Goal: Transaction & Acquisition: Purchase product/service

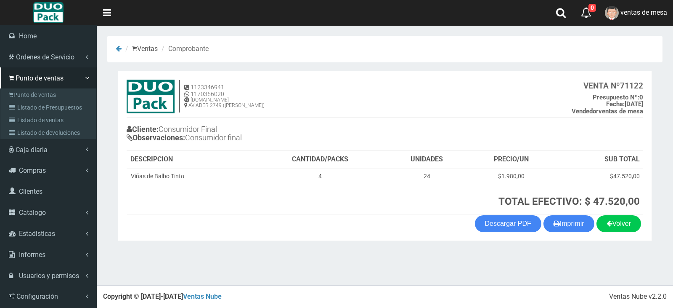
click at [0, 117] on li "Punto de ventas Punto de ventas Listado de Presupuestos Listado de ventas Lista…" at bounding box center [48, 103] width 97 height 72
click at [15, 104] on icon at bounding box center [13, 107] width 8 height 6
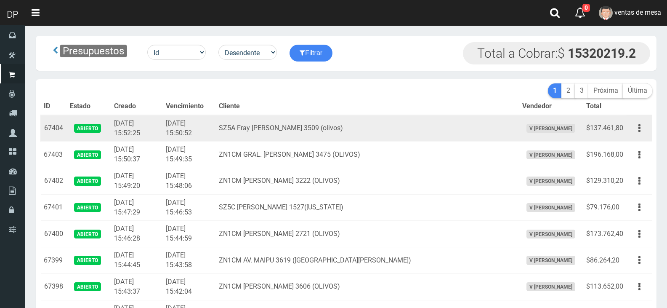
click at [278, 127] on td "SZ5A Fray Justo Sarmiento 3509 (olivos)" at bounding box center [366, 128] width 303 height 27
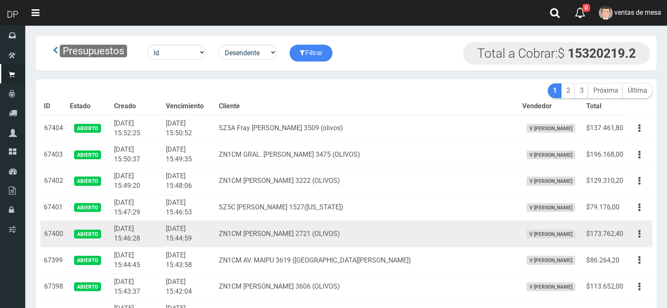
click at [370, 240] on td "ZN1CM [PERSON_NAME] 2721 (OLIVOS)" at bounding box center [366, 234] width 303 height 27
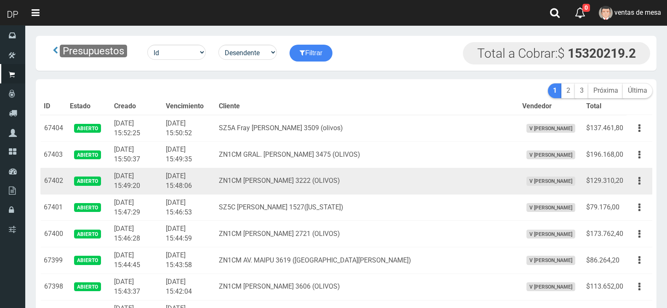
click at [315, 194] on td "ZN1CM FRANCISCO BORGES 3222 (OLIVOS)" at bounding box center [366, 181] width 303 height 27
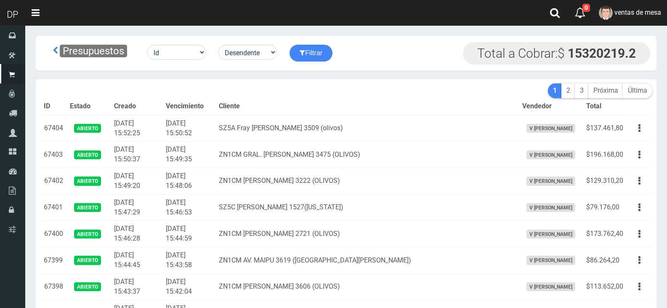
scroll to position [1162, 0]
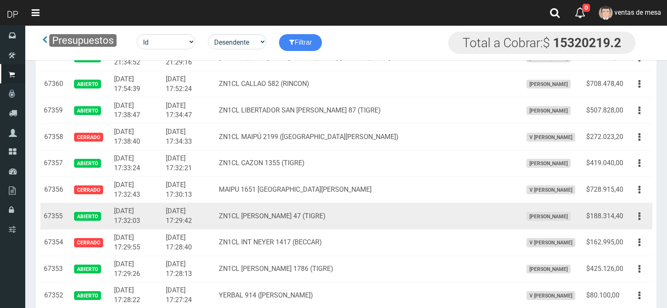
click at [646, 223] on div "Editar Imprimir Eliminar" at bounding box center [639, 216] width 19 height 15
click at [639, 226] on td "Editar Imprimir Eliminar" at bounding box center [640, 216] width 26 height 27
click at [639, 223] on td "Editar Imprimir Eliminar" at bounding box center [640, 216] width 26 height 27
click at [641, 216] on button "button" at bounding box center [639, 216] width 19 height 15
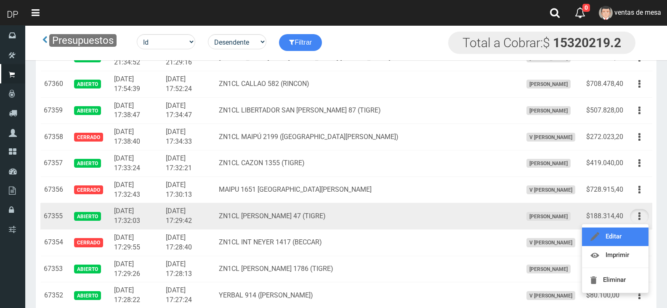
click at [628, 241] on link "Editar" at bounding box center [615, 236] width 66 height 19
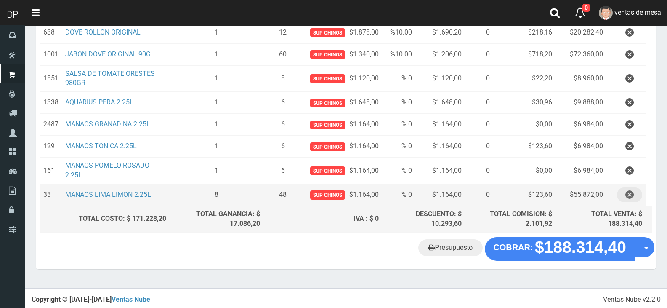
click at [637, 194] on button "button" at bounding box center [629, 194] width 25 height 15
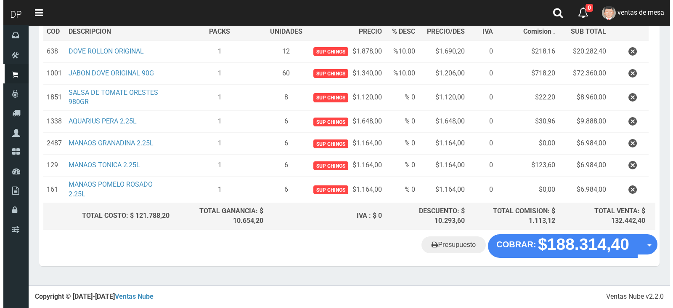
scroll to position [128, 0]
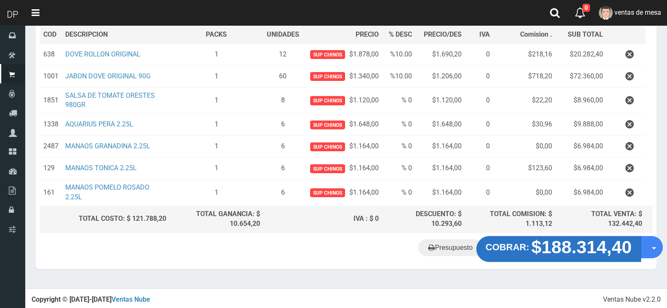
click at [542, 247] on strong "$188.314,40" at bounding box center [582, 247] width 101 height 20
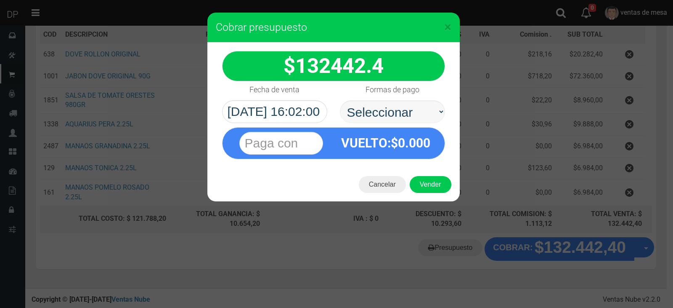
click at [416, 117] on select "Seleccionar Efectivo Tarjeta de Crédito Depósito Débito" at bounding box center [392, 111] width 105 height 23
select select "Efectivo"
click at [340, 100] on select "Seleccionar Efectivo Tarjeta de Crédito Depósito Débito" at bounding box center [392, 111] width 105 height 23
click at [419, 183] on button "Vender" at bounding box center [431, 184] width 42 height 17
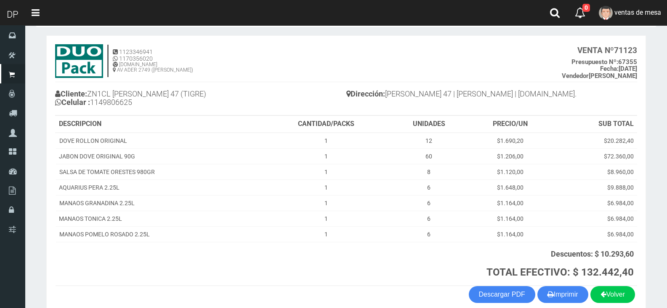
scroll to position [77, 0]
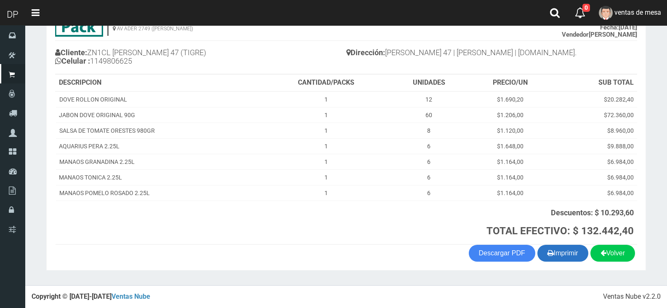
click at [567, 250] on button "Imprimir" at bounding box center [562, 253] width 51 height 17
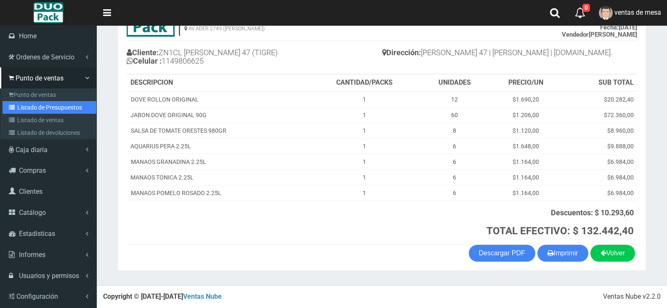
click at [16, 105] on icon at bounding box center [13, 107] width 8 height 6
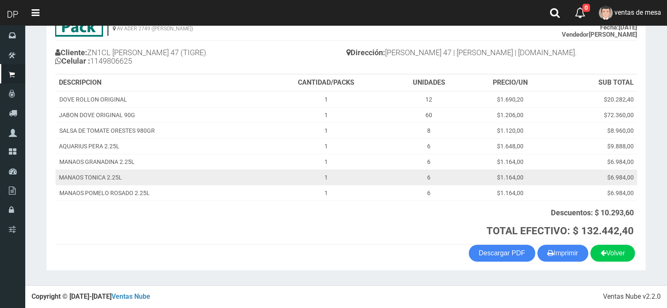
click at [263, 173] on td "MANAOS TONICA 2.25L" at bounding box center [159, 177] width 207 height 16
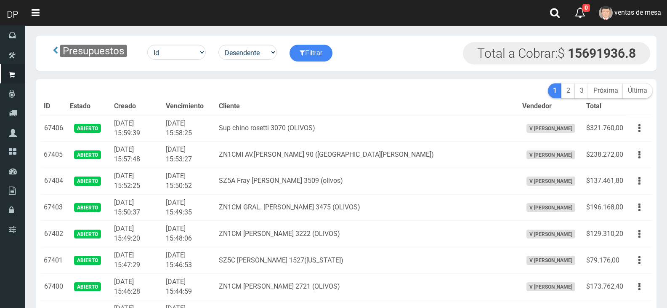
click at [291, 103] on th "Cliente" at bounding box center [366, 106] width 303 height 17
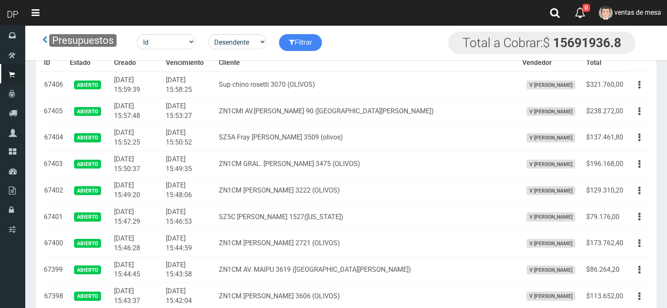
scroll to position [1118, 0]
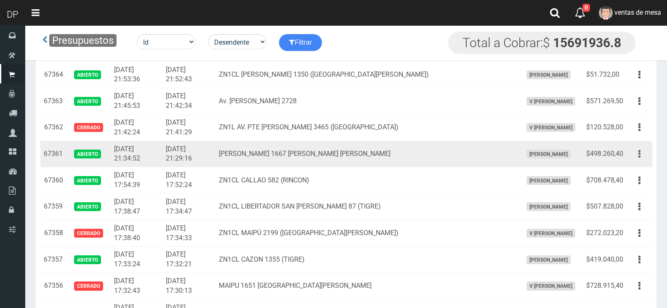
click at [634, 159] on button "button" at bounding box center [639, 153] width 19 height 15
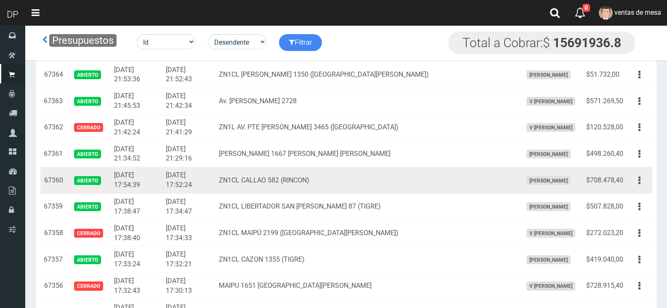
click at [629, 172] on td "Editar Imprimir Eliminar" at bounding box center [640, 180] width 26 height 27
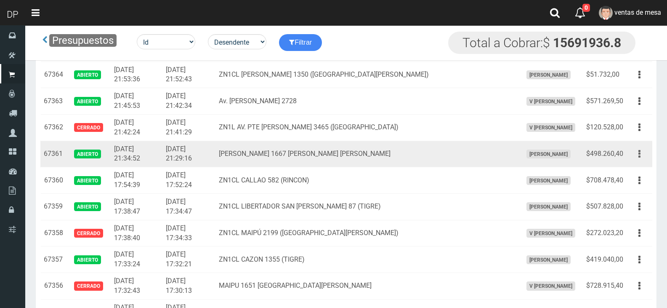
click at [637, 153] on button "button" at bounding box center [639, 153] width 19 height 15
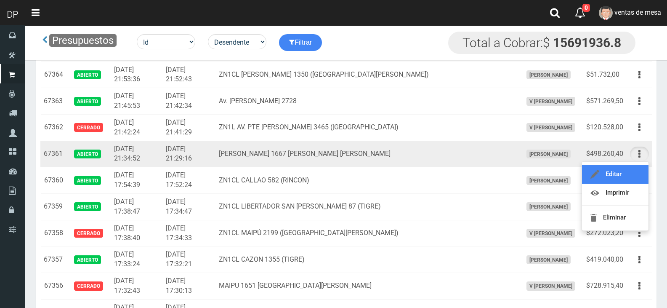
click at [634, 172] on link "Editar" at bounding box center [615, 174] width 66 height 19
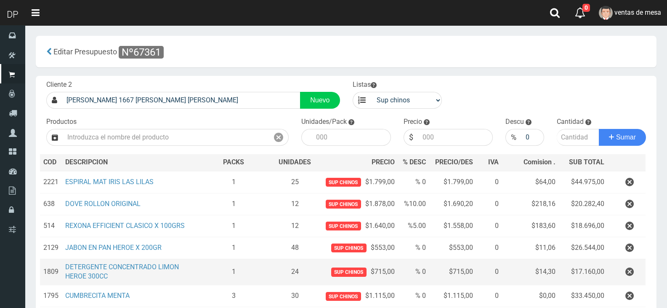
scroll to position [42, 0]
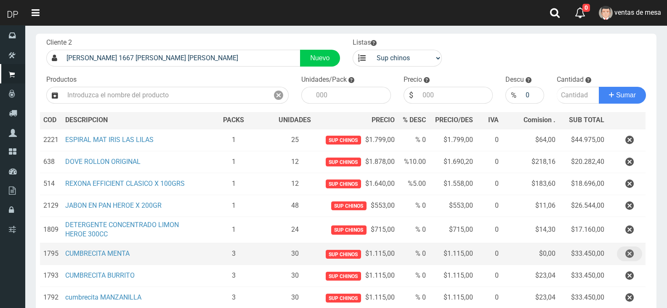
click at [625, 257] on icon "button" at bounding box center [629, 253] width 8 height 15
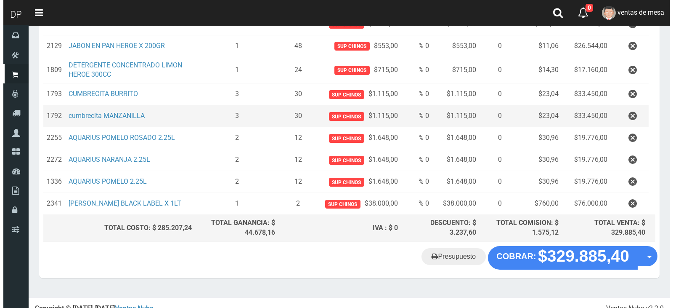
scroll to position [211, 0]
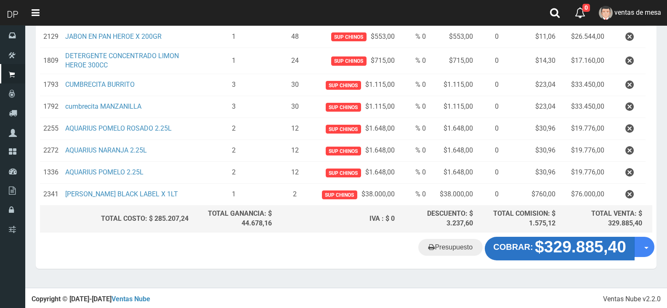
click at [572, 255] on strong "$329.885,40" at bounding box center [580, 246] width 91 height 18
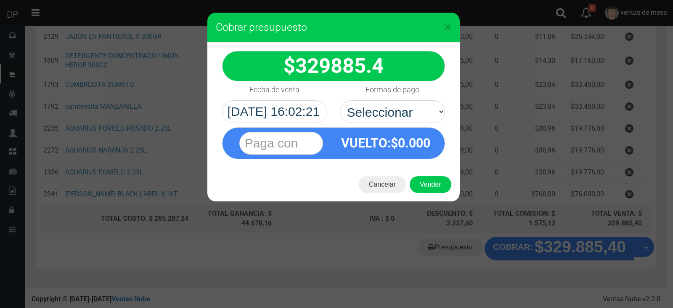
click at [383, 109] on select "Seleccionar Efectivo Tarjeta de Crédito Depósito Débito" at bounding box center [392, 111] width 105 height 23
select select "Efectivo"
click at [340, 100] on select "Seleccionar Efectivo Tarjeta de Crédito Depósito Débito" at bounding box center [392, 111] width 105 height 23
click at [432, 193] on div "Cancelar Vender" at bounding box center [333, 185] width 253 height 34
click at [433, 183] on button "Vender" at bounding box center [431, 184] width 42 height 17
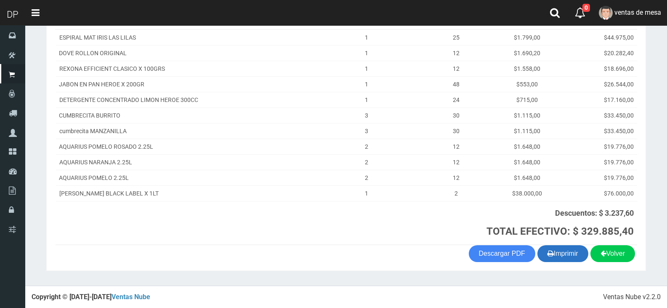
scroll to position [139, 0]
click at [567, 253] on button "Imprimir" at bounding box center [562, 253] width 51 height 17
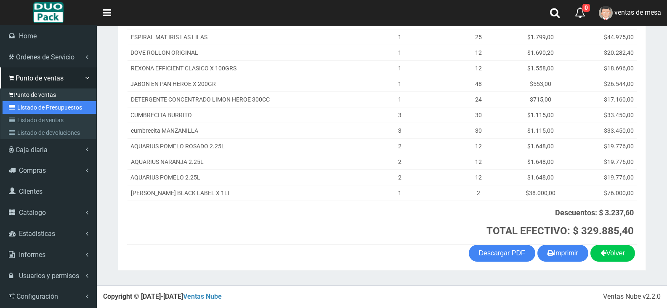
drag, startPoint x: 49, startPoint y: 110, endPoint x: 60, endPoint y: 95, distance: 18.4
click at [49, 110] on link "Listado de Presupuestos" at bounding box center [50, 107] width 94 height 13
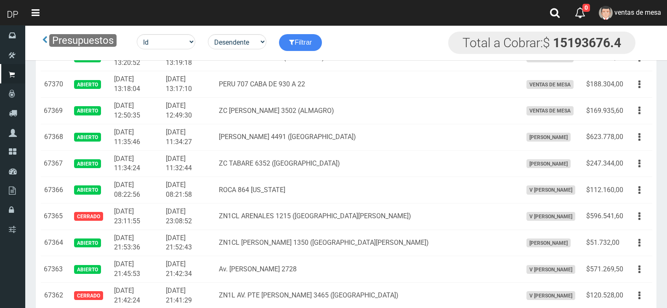
scroll to position [1144, 0]
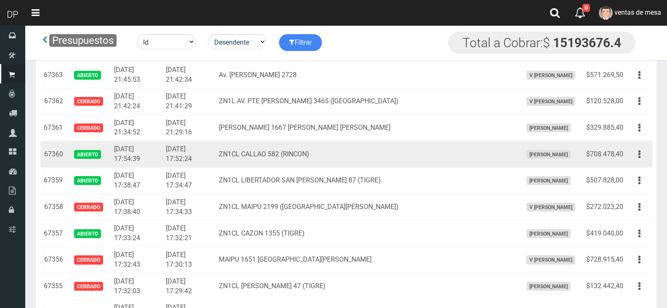
click at [644, 159] on button "button" at bounding box center [639, 154] width 19 height 15
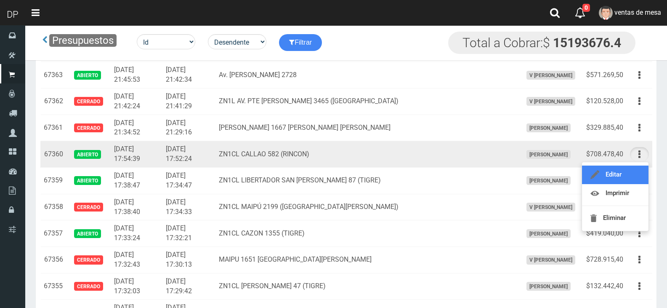
click at [641, 175] on link "Editar" at bounding box center [615, 174] width 66 height 19
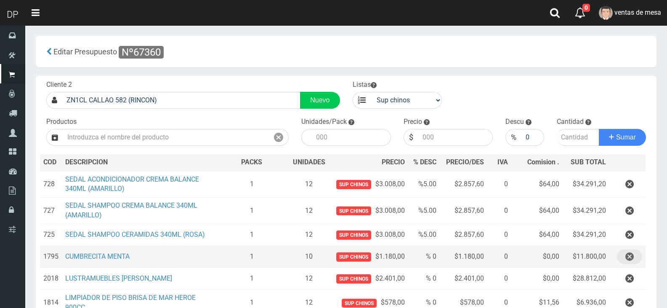
click at [631, 262] on icon "button" at bounding box center [629, 256] width 8 height 15
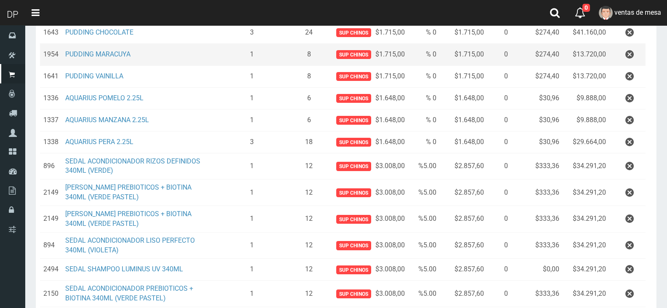
scroll to position [295, 0]
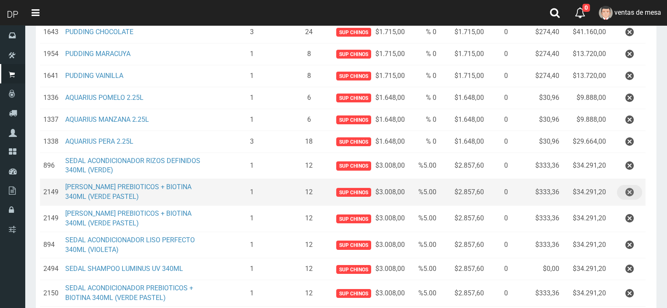
click at [631, 192] on icon "button" at bounding box center [629, 192] width 8 height 15
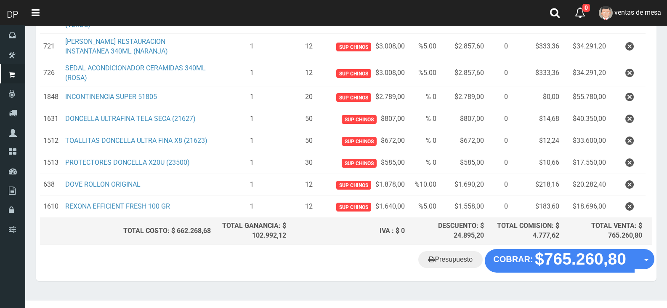
scroll to position [601, 0]
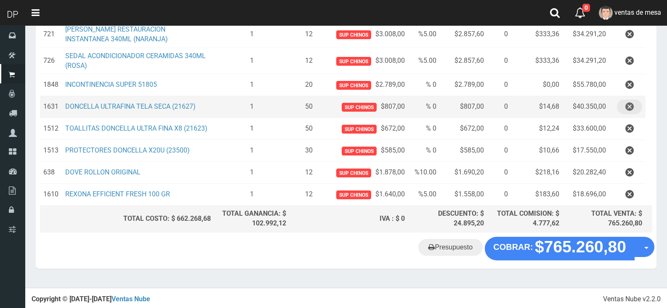
click at [631, 109] on icon "button" at bounding box center [629, 106] width 8 height 15
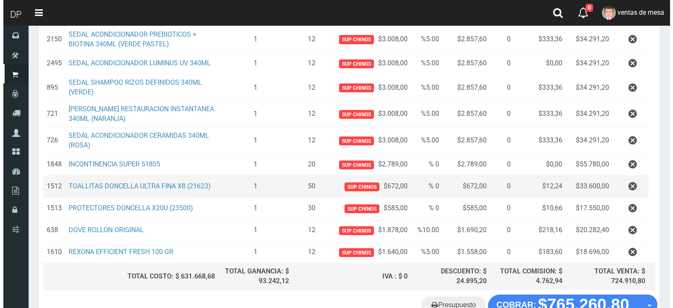
scroll to position [580, 0]
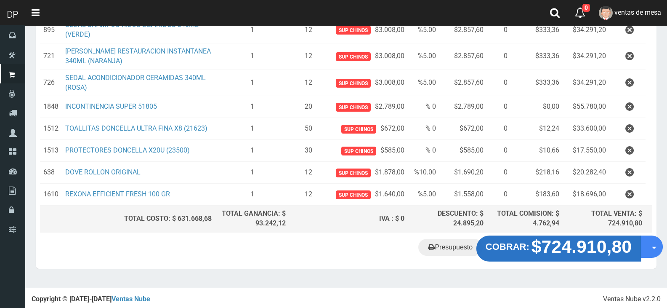
click at [575, 257] on button "COBRAR: $724.910,80" at bounding box center [558, 248] width 165 height 26
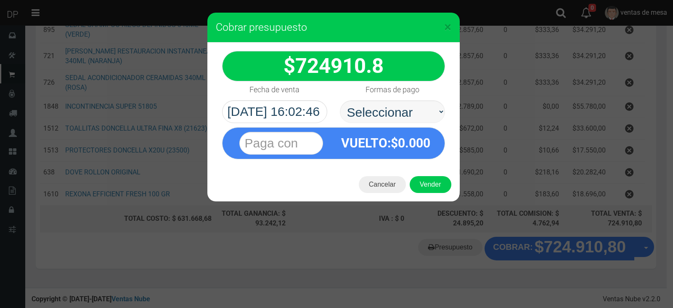
select select "Efectivo"
click at [340, 100] on select "Seleccionar Efectivo Tarjeta de Crédito Depósito Débito" at bounding box center [392, 111] width 105 height 23
click at [440, 191] on button "Vender" at bounding box center [431, 184] width 42 height 17
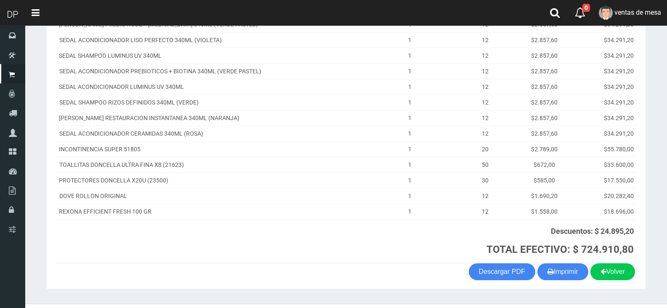
scroll to position [372, 0]
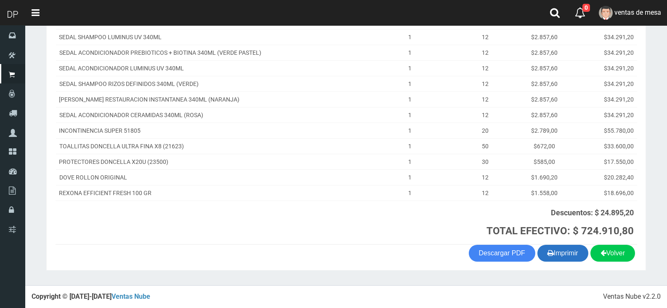
click at [561, 251] on button "Imprimir" at bounding box center [562, 253] width 51 height 17
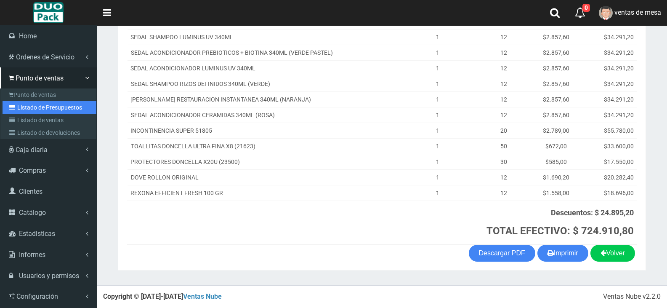
click at [29, 106] on link "Listado de Presupuestos" at bounding box center [50, 107] width 94 height 13
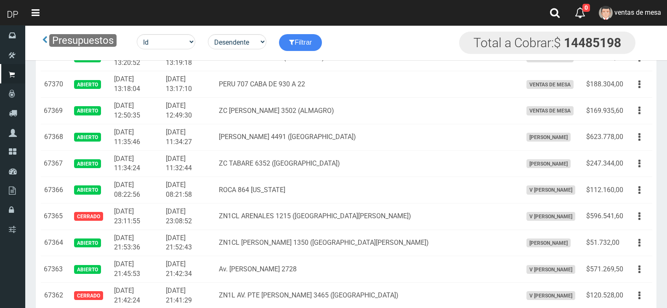
scroll to position [1699, 0]
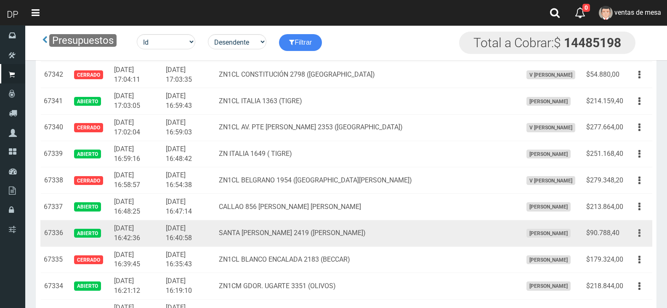
drag, startPoint x: 646, startPoint y: 213, endPoint x: 638, endPoint y: 226, distance: 15.5
click at [645, 213] on div "Editar Imprimir Eliminar" at bounding box center [639, 206] width 19 height 15
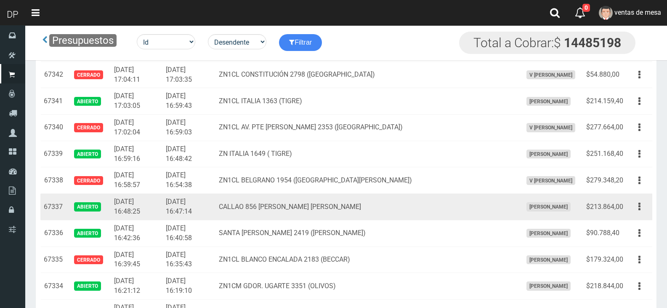
click at [640, 214] on td "Editar Imprimir Eliminar" at bounding box center [640, 207] width 26 height 27
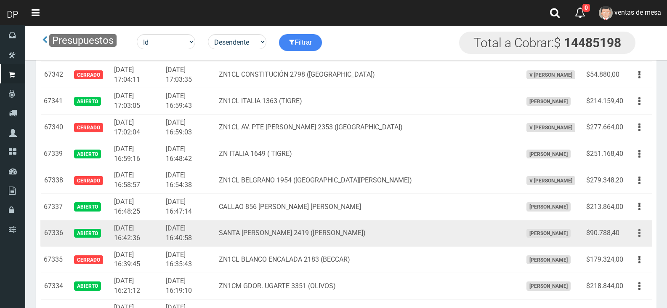
click at [636, 229] on button "button" at bounding box center [639, 233] width 19 height 15
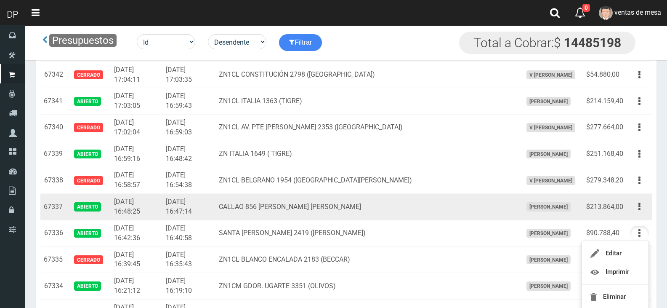
click at [640, 215] on td "Editar Imprimir Eliminar" at bounding box center [640, 207] width 26 height 27
click at [640, 210] on icon "button" at bounding box center [639, 206] width 2 height 15
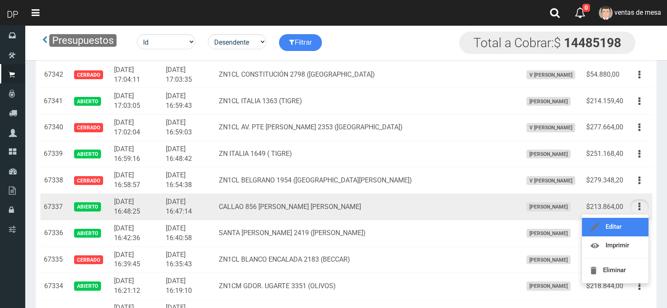
click at [635, 224] on link "Editar" at bounding box center [615, 227] width 66 height 19
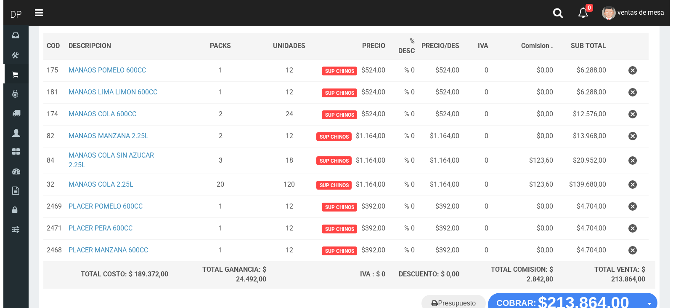
scroll to position [177, 0]
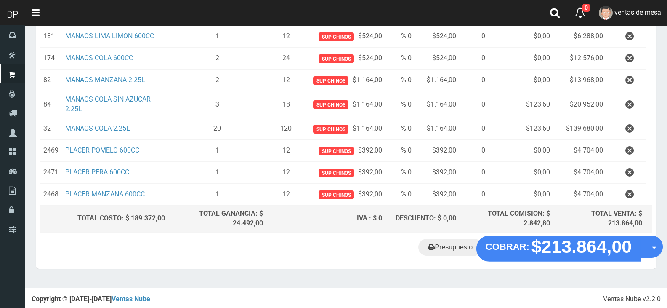
click at [562, 259] on div "Presupuesto COBRAR: $213.864,00 Opciones" at bounding box center [346, 253] width 621 height 32
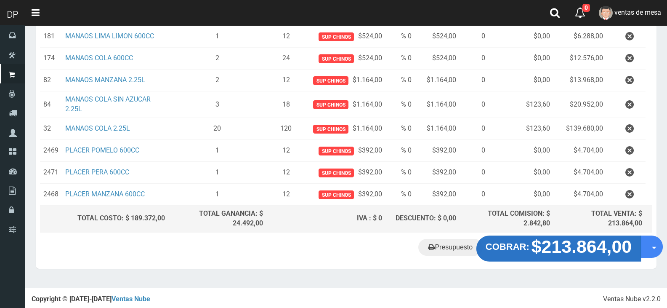
click at [566, 255] on strong "$213.864,00" at bounding box center [582, 246] width 101 height 20
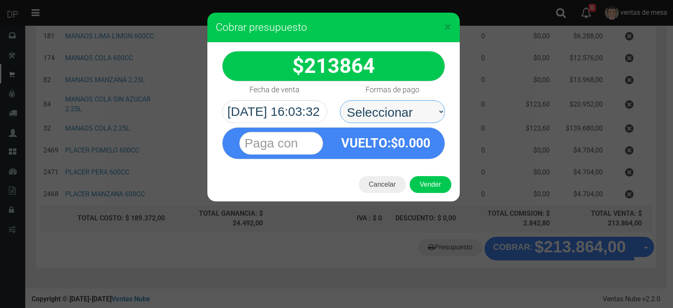
drag, startPoint x: 391, startPoint y: 115, endPoint x: 393, endPoint y: 122, distance: 7.1
click at [391, 115] on select "Seleccionar Efectivo Tarjeta de Crédito Depósito Débito" at bounding box center [392, 111] width 105 height 23
select select "Efectivo"
click at [340, 100] on select "Seleccionar Efectivo Tarjeta de Crédito Depósito Débito" at bounding box center [392, 111] width 105 height 23
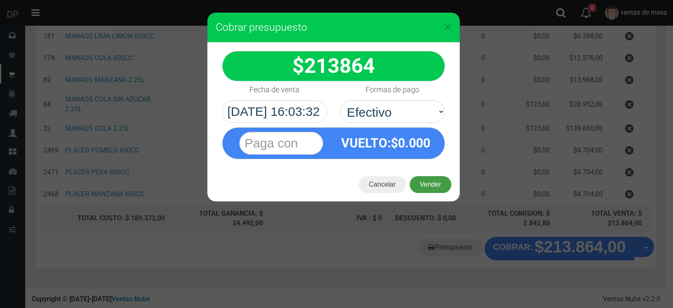
click at [421, 182] on button "Vender" at bounding box center [431, 184] width 42 height 17
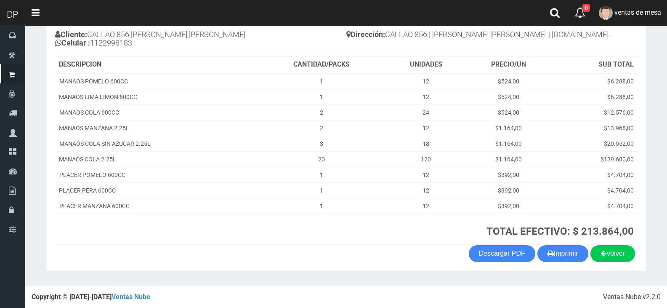
scroll to position [95, 0]
click at [561, 253] on button "Imprimir" at bounding box center [562, 253] width 51 height 17
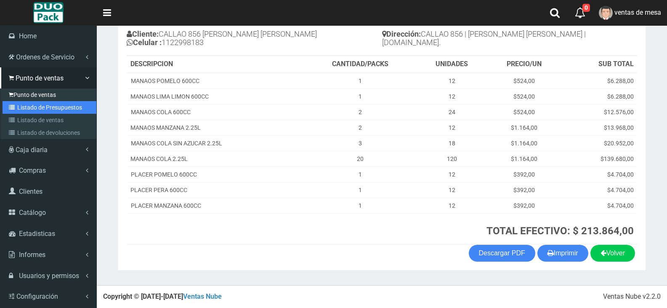
drag, startPoint x: 21, startPoint y: 108, endPoint x: 40, endPoint y: 94, distance: 24.4
click at [21, 109] on link "Listado de Presupuestos" at bounding box center [50, 107] width 94 height 13
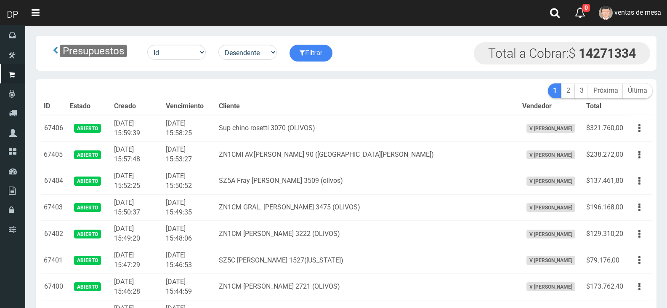
drag, startPoint x: 0, startPoint y: 0, endPoint x: 232, endPoint y: 82, distance: 245.9
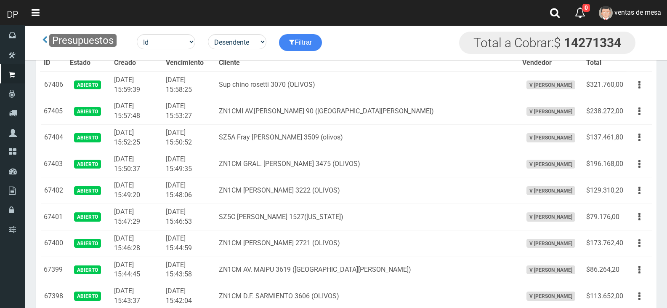
scroll to position [1742, 0]
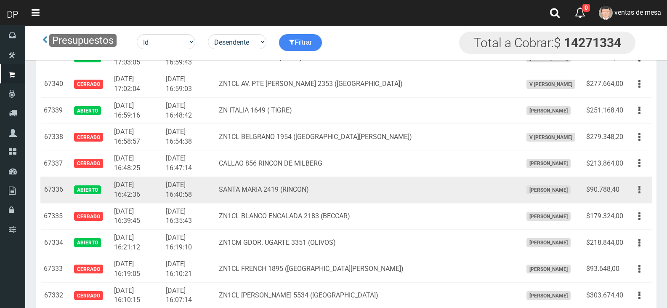
click at [631, 192] on button "button" at bounding box center [639, 189] width 19 height 15
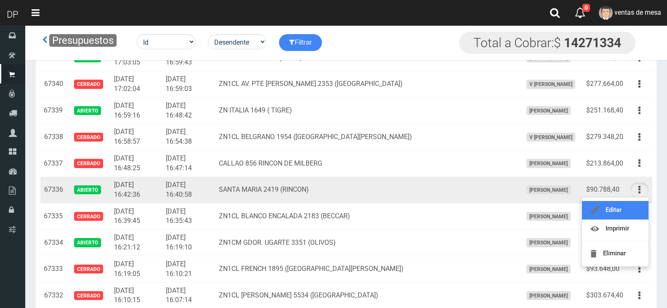
click at [635, 205] on link "Editar" at bounding box center [615, 210] width 66 height 19
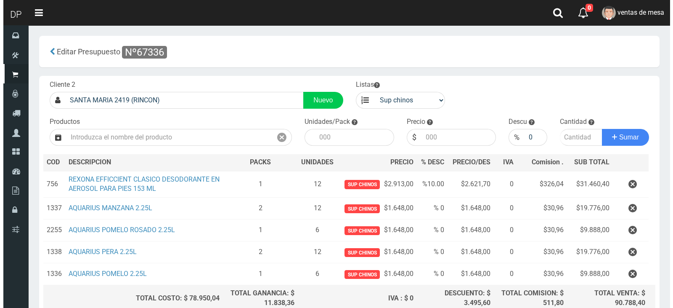
scroll to position [80, 0]
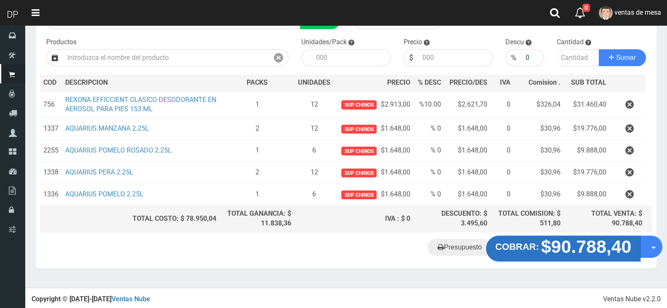
click at [521, 245] on strong "COBRAR:" at bounding box center [517, 246] width 44 height 10
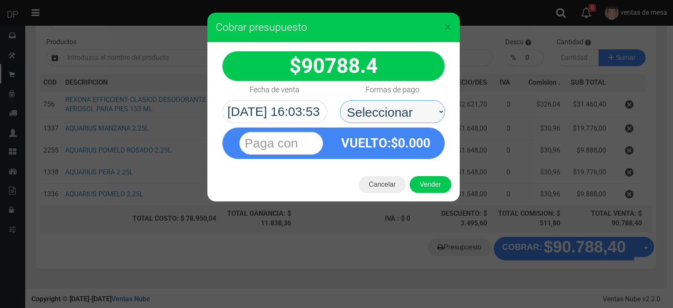
drag, startPoint x: 361, startPoint y: 103, endPoint x: 364, endPoint y: 118, distance: 15.2
click at [361, 103] on select "Seleccionar Efectivo Tarjeta de Crédito Depósito Débito" at bounding box center [392, 111] width 105 height 23
select select "Efectivo"
click at [340, 100] on select "Seleccionar Efectivo Tarjeta de Crédito Depósito Débito" at bounding box center [392, 111] width 105 height 23
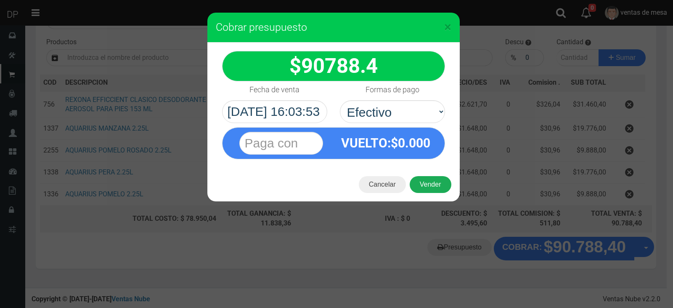
click at [421, 178] on button "Vender" at bounding box center [431, 184] width 42 height 17
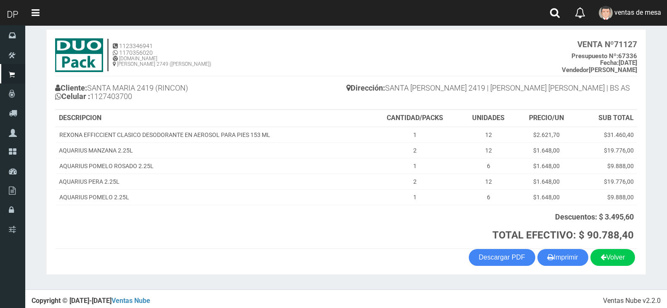
scroll to position [45, 0]
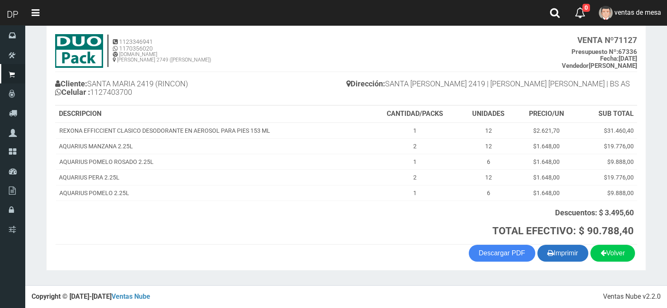
click at [561, 260] on button "Imprimir" at bounding box center [562, 253] width 51 height 17
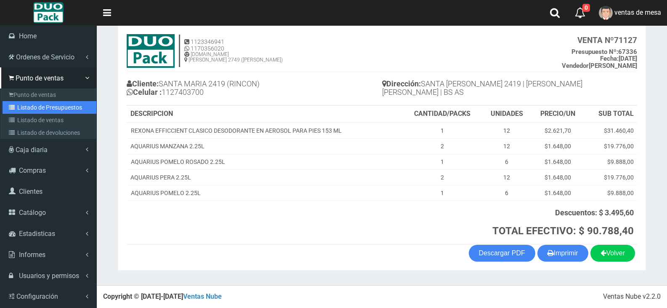
click at [32, 107] on link "Listado de Presupuestos" at bounding box center [50, 107] width 94 height 13
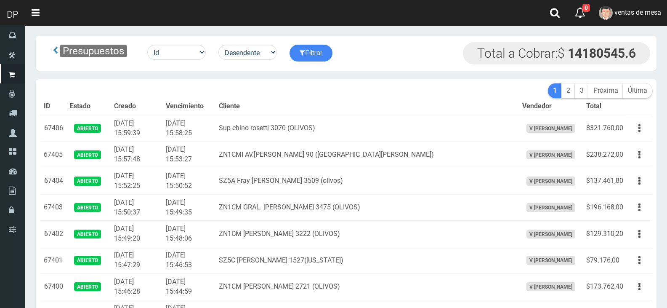
click at [298, 103] on th "Cliente" at bounding box center [366, 106] width 303 height 17
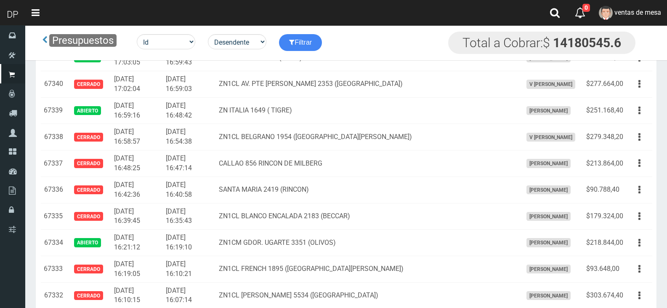
scroll to position [1171, 0]
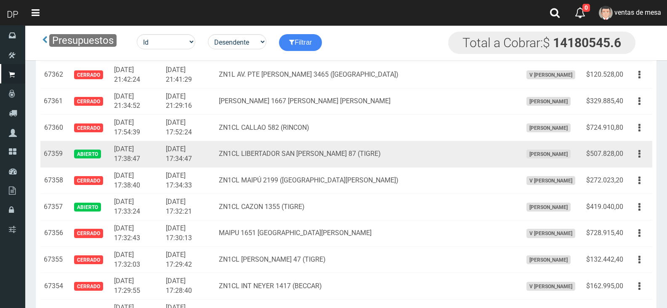
click at [626, 151] on td "$507.828,00" at bounding box center [605, 154] width 44 height 27
click at [643, 158] on button "button" at bounding box center [639, 153] width 19 height 15
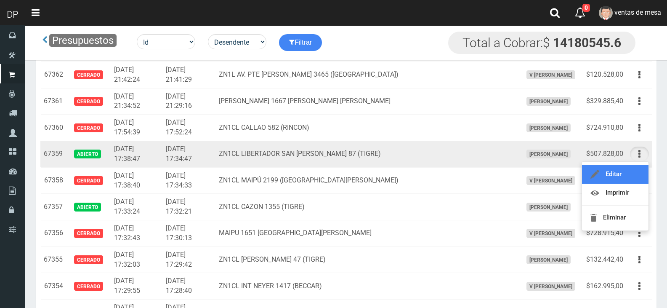
click at [640, 172] on link "Editar" at bounding box center [615, 174] width 66 height 19
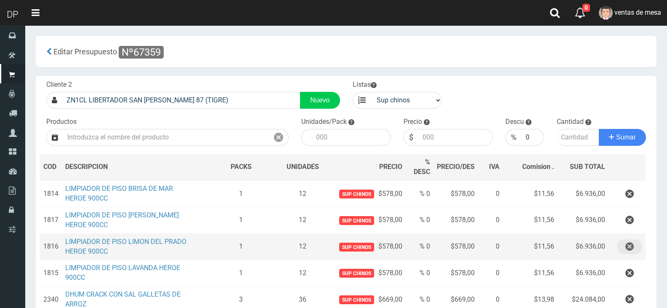
click at [625, 250] on button "button" at bounding box center [629, 246] width 25 height 15
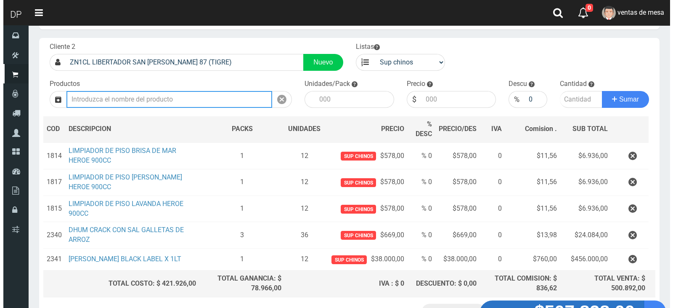
scroll to position [103, 0]
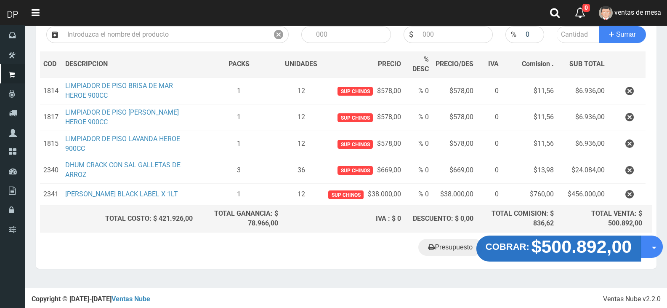
click at [552, 242] on strong "$500.892,00" at bounding box center [582, 247] width 101 height 20
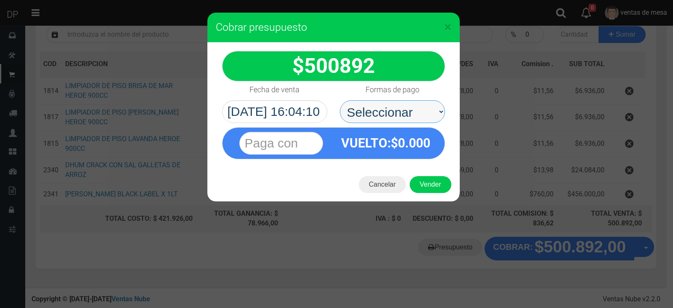
drag, startPoint x: 402, startPoint y: 113, endPoint x: 402, endPoint y: 119, distance: 5.5
click at [402, 113] on select "Seleccionar Efectivo Tarjeta de Crédito Depósito Débito" at bounding box center [392, 111] width 105 height 23
select select "Efectivo"
click at [340, 100] on select "Seleccionar Efectivo Tarjeta de Crédito Depósito Débito" at bounding box center [392, 111] width 105 height 23
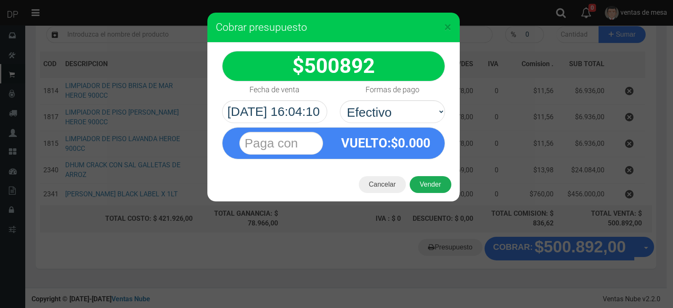
click at [431, 181] on button "Vender" at bounding box center [431, 184] width 42 height 17
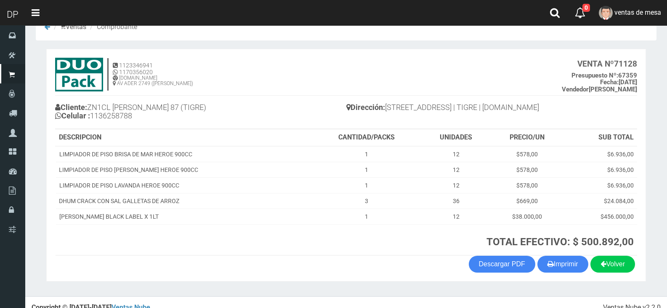
scroll to position [33, 0]
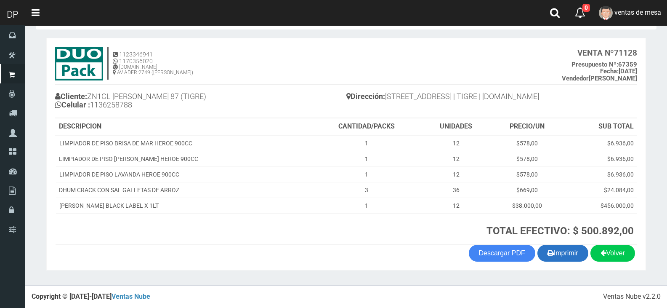
click at [569, 253] on button "Imprimir" at bounding box center [562, 253] width 51 height 17
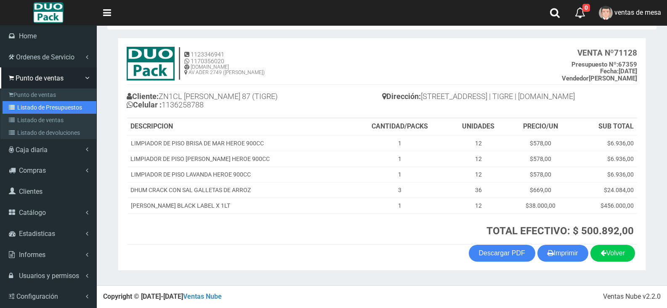
click at [21, 111] on link "Listado de Presupuestos" at bounding box center [50, 107] width 94 height 13
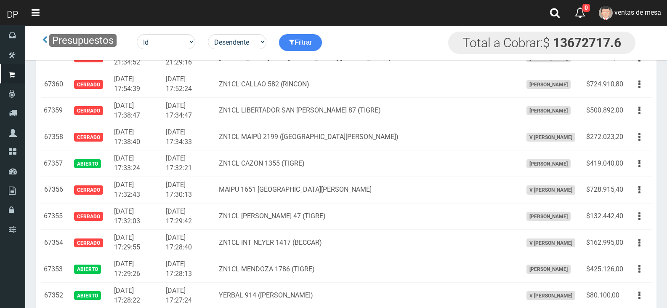
scroll to position [1699, 0]
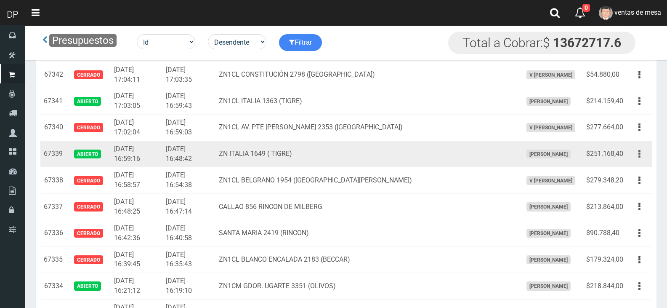
click at [631, 157] on td "Editar Imprimir Eliminar" at bounding box center [640, 154] width 26 height 27
click at [634, 156] on button "button" at bounding box center [639, 153] width 19 height 15
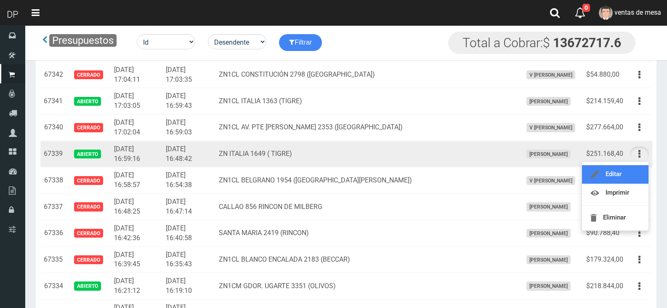
click at [629, 178] on link "Editar" at bounding box center [615, 174] width 66 height 19
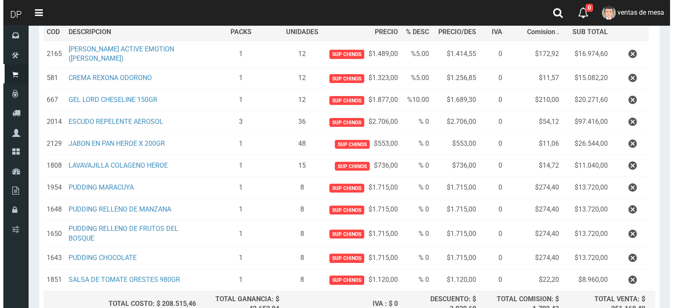
scroll to position [215, 0]
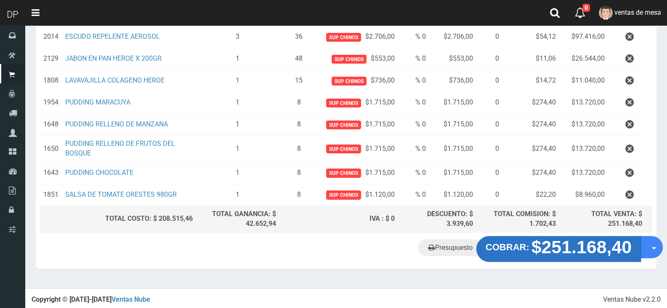
click at [558, 250] on strong "$251.168,40" at bounding box center [582, 247] width 101 height 20
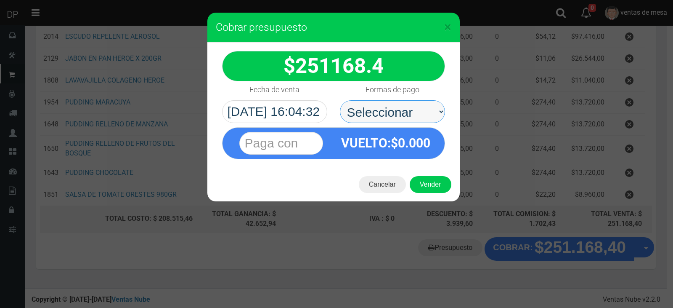
drag, startPoint x: 364, startPoint y: 100, endPoint x: 367, endPoint y: 105, distance: 5.5
click at [364, 100] on select "Seleccionar Efectivo Tarjeta de Crédito Depósito Débito" at bounding box center [392, 111] width 105 height 23
select select "Efectivo"
click at [340, 100] on select "Seleccionar Efectivo Tarjeta de Crédito Depósito Débito" at bounding box center [392, 111] width 105 height 23
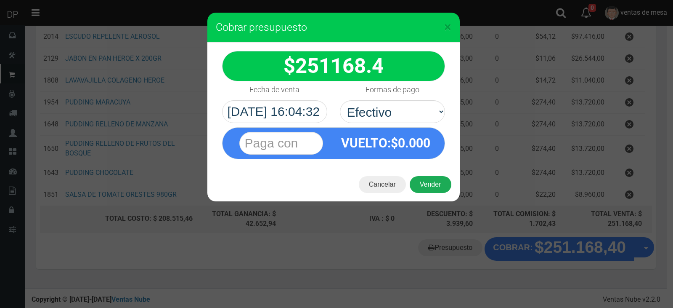
click at [420, 189] on button "Vender" at bounding box center [431, 184] width 42 height 17
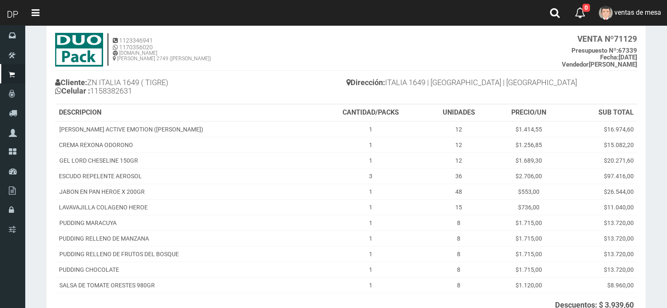
scroll to position [139, 0]
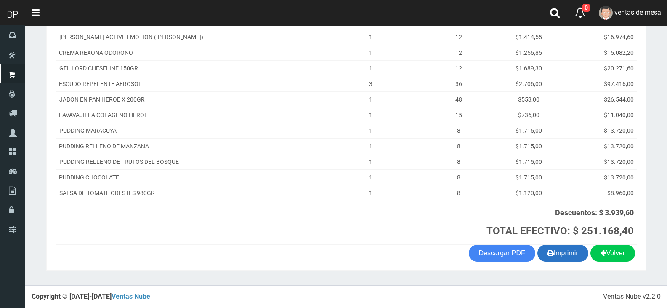
click at [561, 247] on button "Imprimir" at bounding box center [562, 253] width 51 height 17
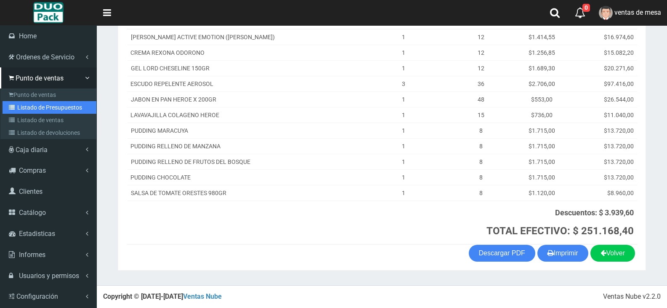
click at [50, 107] on link "Listado de Presupuestos" at bounding box center [50, 107] width 94 height 13
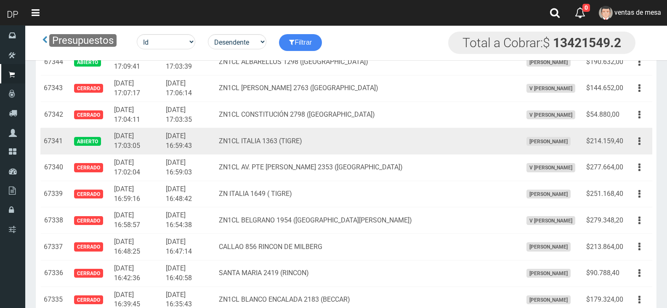
scroll to position [1658, 0]
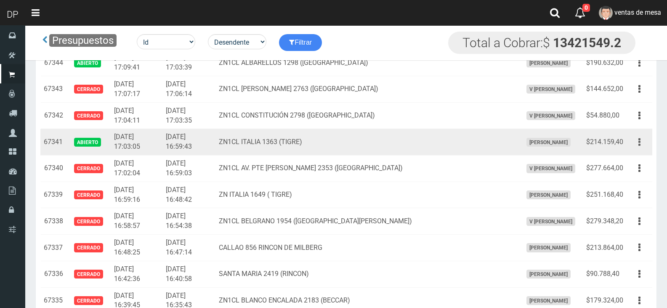
click at [642, 144] on button "button" at bounding box center [639, 142] width 19 height 15
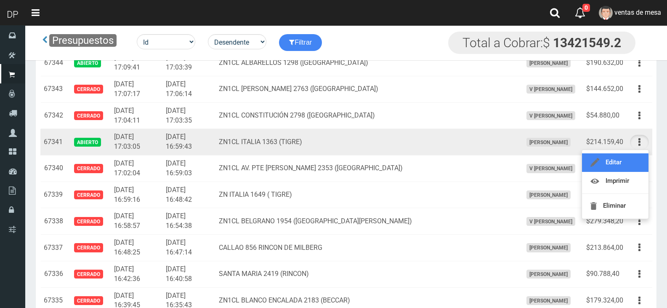
click at [635, 166] on link "Editar" at bounding box center [615, 162] width 66 height 19
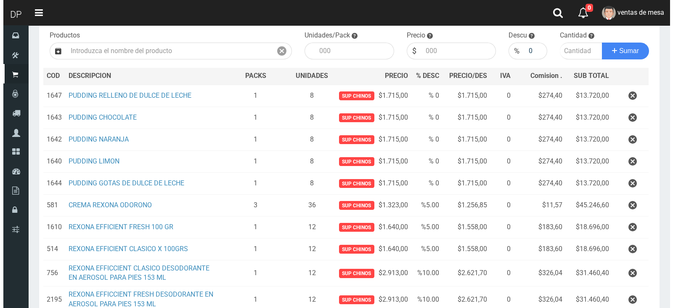
scroll to position [193, 0]
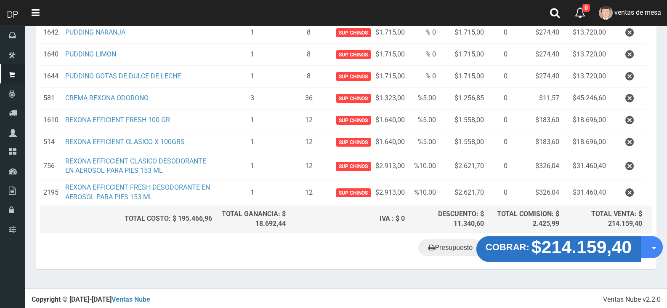
click at [567, 247] on strong "$214.159,40" at bounding box center [582, 247] width 101 height 20
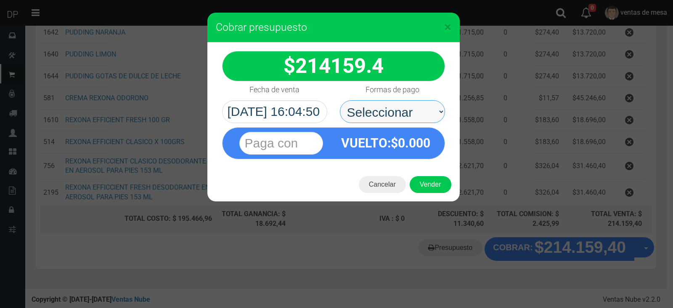
drag, startPoint x: 383, startPoint y: 111, endPoint x: 383, endPoint y: 115, distance: 4.6
click at [383, 111] on select "Seleccionar Efectivo Tarjeta de Crédito Depósito Débito" at bounding box center [392, 111] width 105 height 23
select select "Efectivo"
click at [340, 100] on select "Seleccionar Efectivo Tarjeta de Crédito Depósito Débito" at bounding box center [392, 111] width 105 height 23
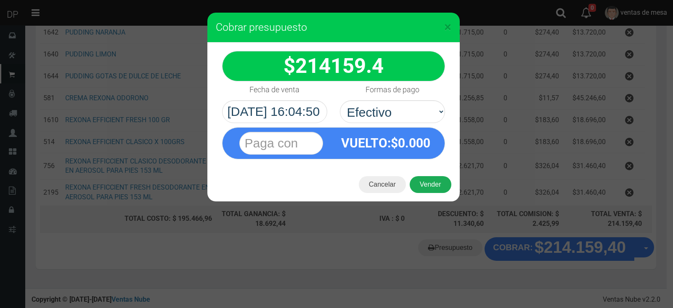
click at [427, 184] on button "Vender" at bounding box center [431, 184] width 42 height 17
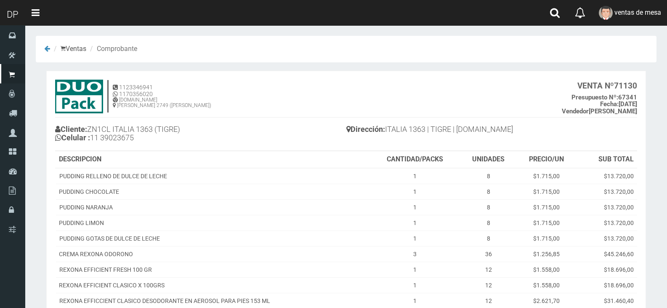
scroll to position [123, 0]
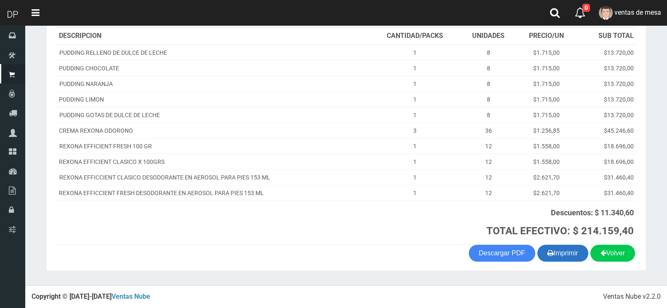
click at [557, 256] on button "Imprimir" at bounding box center [562, 253] width 51 height 17
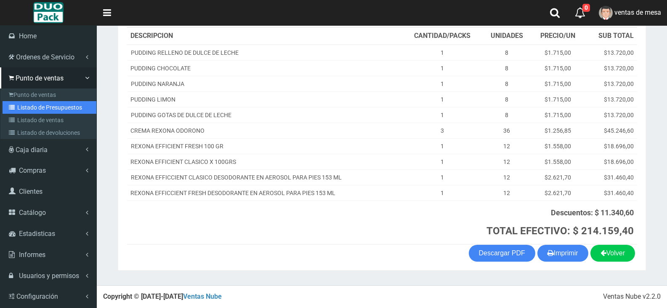
click at [35, 107] on link "Listado de Presupuestos" at bounding box center [50, 107] width 94 height 13
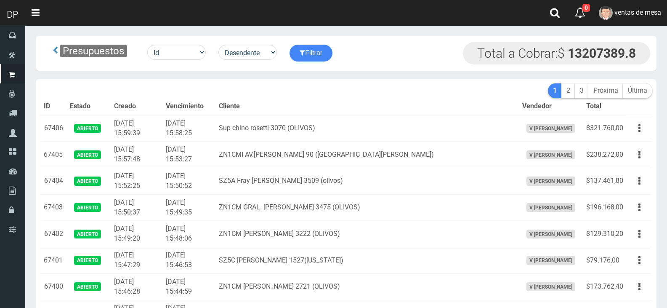
scroll to position [1478, 0]
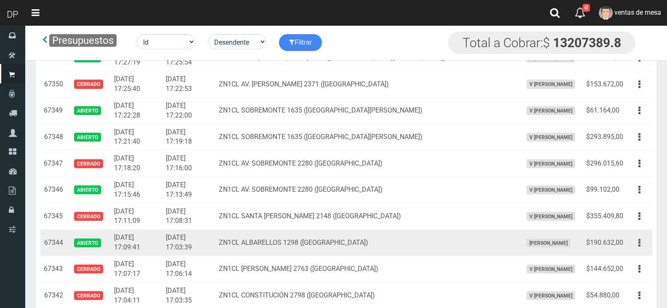
click at [642, 250] on td "Editar Imprimir Eliminar" at bounding box center [640, 242] width 26 height 27
click at [640, 247] on icon "button" at bounding box center [639, 242] width 2 height 15
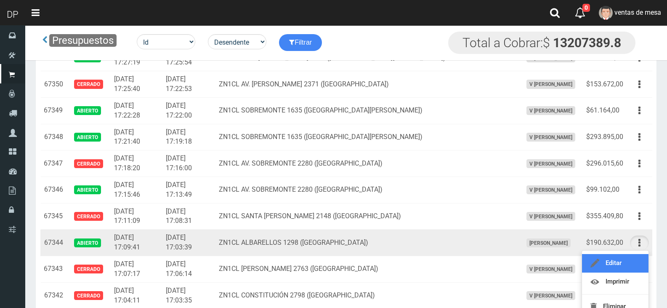
click at [636, 258] on link "Editar" at bounding box center [615, 263] width 66 height 19
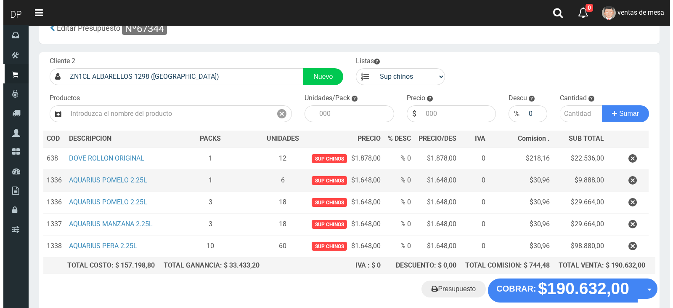
scroll to position [42, 0]
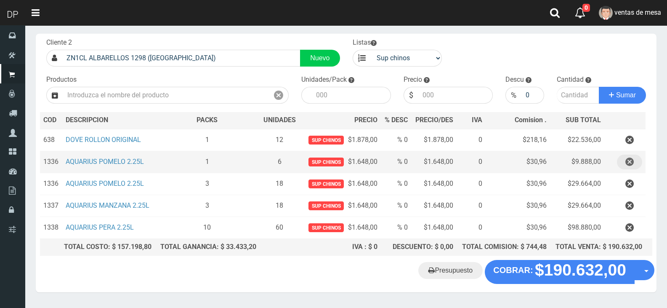
click at [633, 159] on icon "button" at bounding box center [629, 161] width 8 height 15
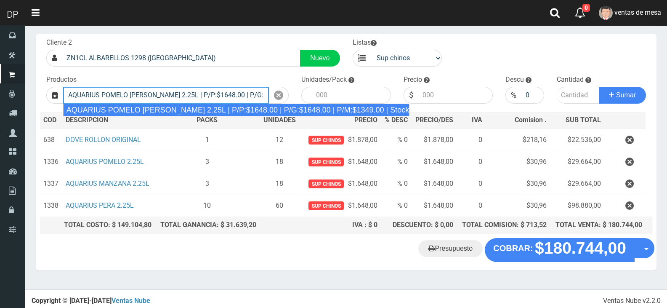
type input "AQUARIUS POMELO [PERSON_NAME] 2.25L | P/P:$1648.00 | P/G:$1648.00 | P/M:$1349.0…"
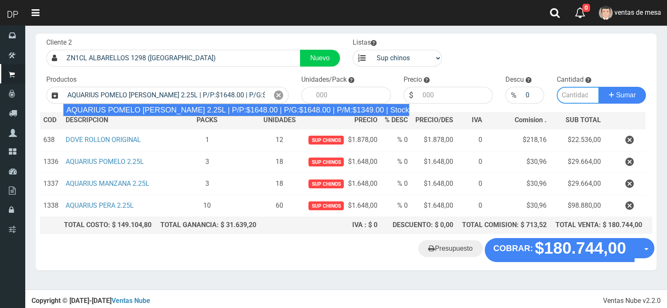
type input "6"
type input "1648.00"
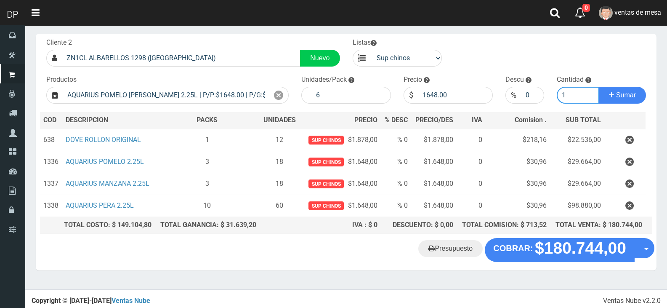
type input "1"
click at [599, 87] on button "Sumar" at bounding box center [622, 95] width 47 height 17
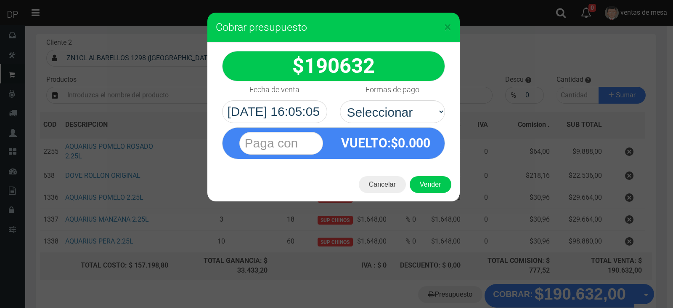
select select "Efectivo"
click at [340, 100] on select "Seleccionar Efectivo Tarjeta de Crédito Depósito Débito" at bounding box center [392, 111] width 105 height 23
click at [421, 181] on button "Vender" at bounding box center [431, 184] width 42 height 17
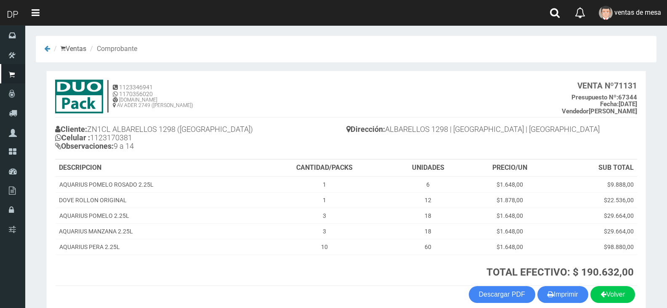
scroll to position [41, 0]
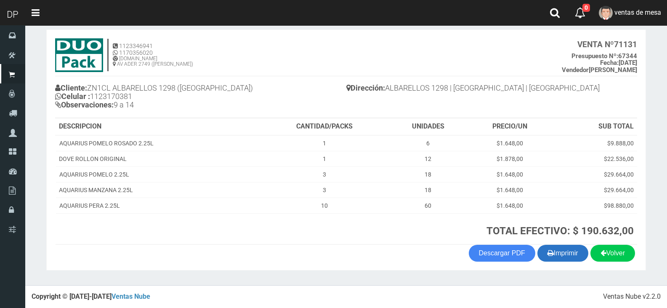
click at [562, 259] on button "Imprimir" at bounding box center [562, 253] width 51 height 17
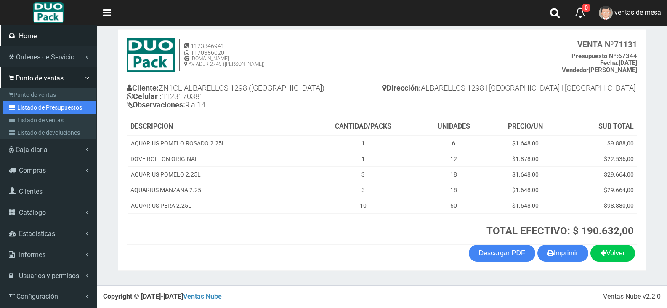
drag, startPoint x: 10, startPoint y: 104, endPoint x: 96, endPoint y: 29, distance: 114.9
click at [10, 104] on icon at bounding box center [13, 107] width 8 height 6
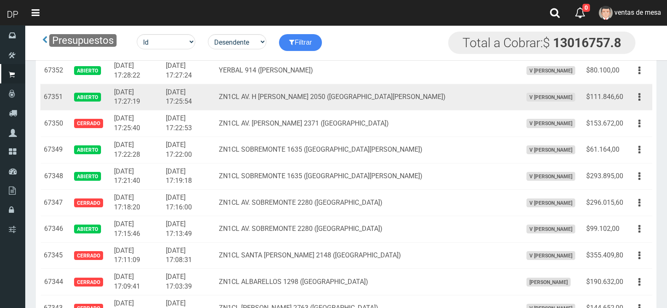
scroll to position [1394, 0]
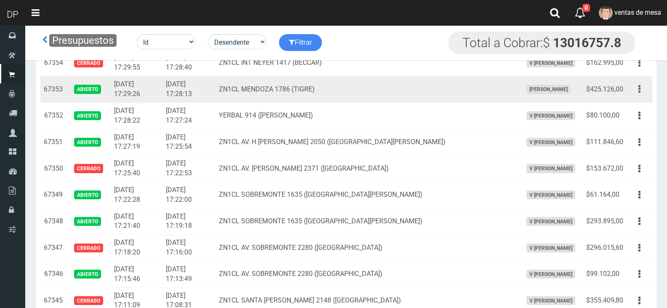
click at [645, 88] on button "button" at bounding box center [639, 89] width 19 height 15
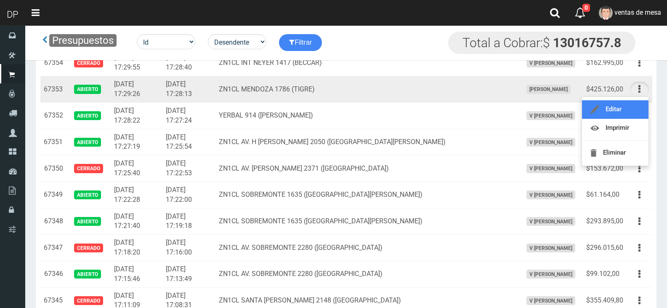
click at [631, 105] on link "Editar" at bounding box center [615, 109] width 66 height 19
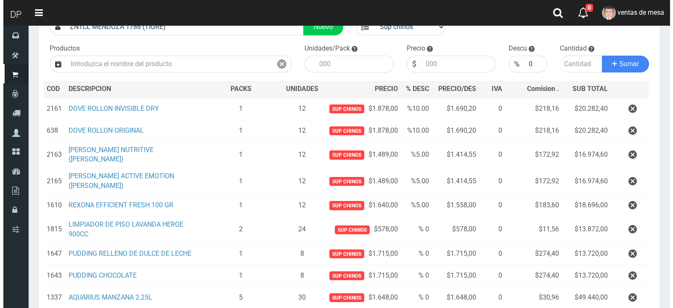
scroll to position [253, 0]
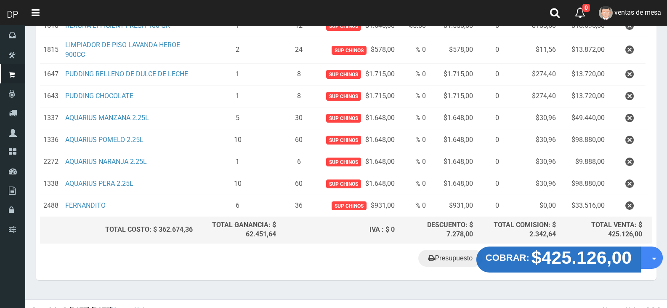
click at [559, 251] on strong "$425.126,00" at bounding box center [582, 257] width 101 height 20
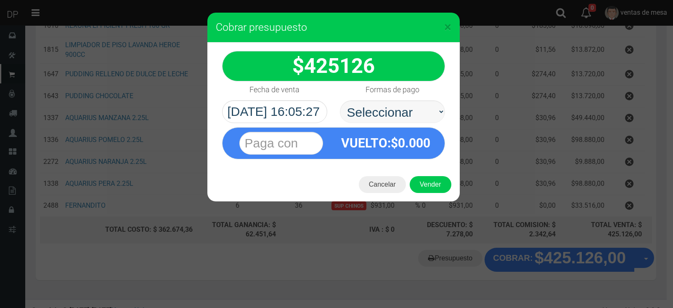
click at [381, 116] on select "Seleccionar Efectivo Tarjeta de Crédito Depósito Débito" at bounding box center [392, 111] width 105 height 23
select select "Efectivo"
click at [340, 100] on select "Seleccionar Efectivo Tarjeta de Crédito Depósito Débito" at bounding box center [392, 111] width 105 height 23
click at [427, 180] on button "Vender" at bounding box center [431, 184] width 42 height 17
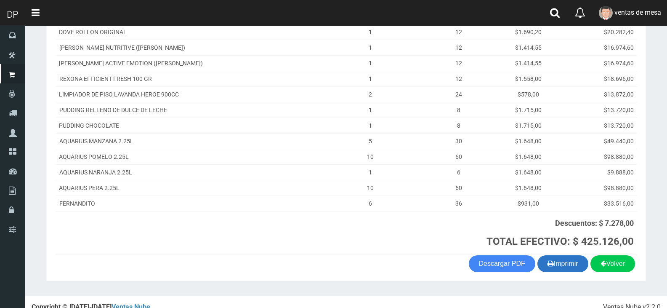
scroll to position [170, 0]
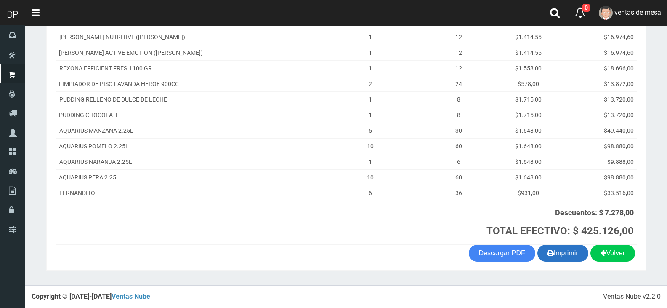
click at [571, 259] on button "Imprimir" at bounding box center [562, 253] width 51 height 17
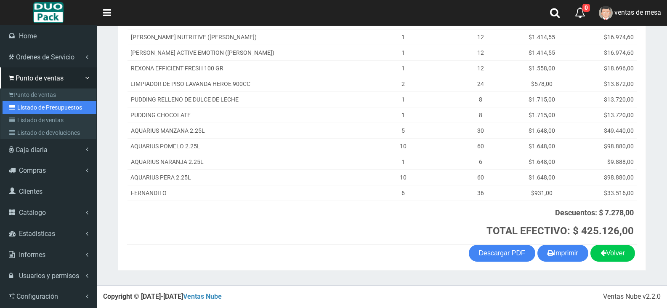
click at [32, 109] on link "Listado de Presupuestos" at bounding box center [50, 107] width 94 height 13
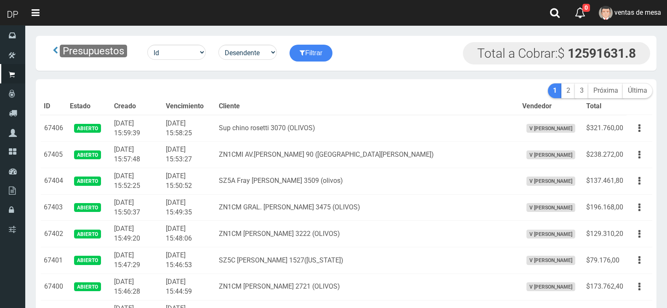
scroll to position [2173, 0]
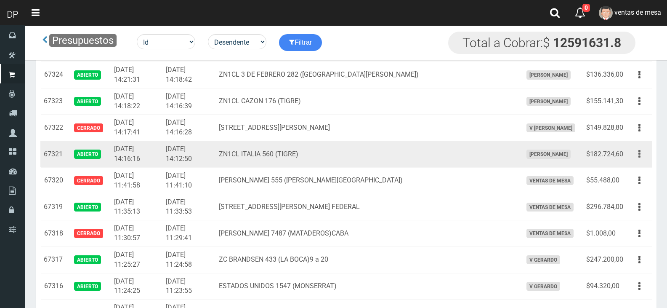
click at [642, 156] on button "button" at bounding box center [639, 153] width 19 height 15
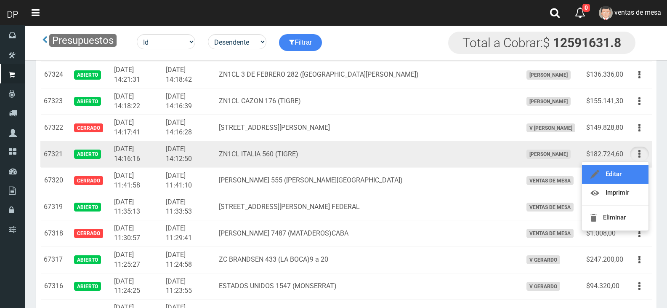
click at [635, 169] on link "Editar" at bounding box center [615, 174] width 66 height 19
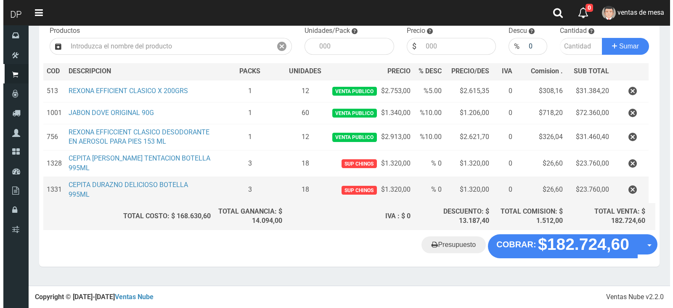
scroll to position [98, 0]
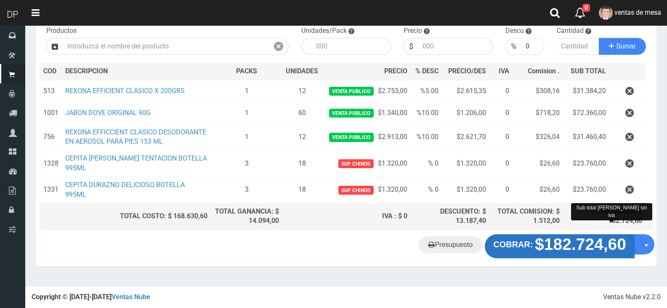
click at [569, 249] on strong "$182.724,60" at bounding box center [580, 244] width 91 height 18
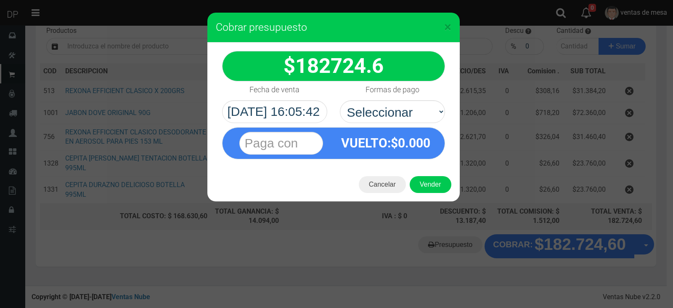
click at [396, 125] on div "VUELTO :$ 0.000" at bounding box center [334, 141] width 236 height 36
click at [396, 120] on select "Seleccionar Efectivo Tarjeta de Crédito Depósito Débito" at bounding box center [392, 111] width 105 height 23
select select "Efectivo"
click at [340, 100] on select "Seleccionar Efectivo Tarjeta de Crédito Depósito Débito" at bounding box center [392, 111] width 105 height 23
click at [423, 184] on button "Vender" at bounding box center [431, 184] width 42 height 17
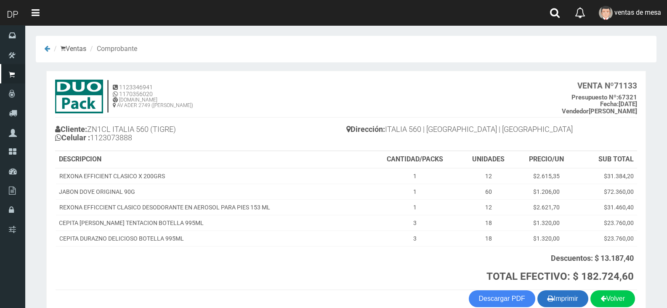
scroll to position [45, 0]
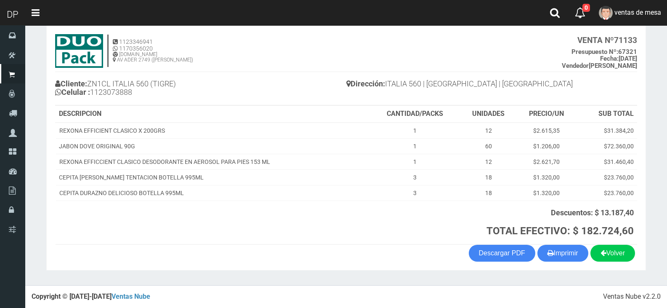
click at [560, 264] on section "1123346941 1170356020 [DOMAIN_NAME] AV ADER 2749 ([PERSON_NAME]) VENTA Nº 71133…" at bounding box center [346, 147] width 600 height 245
drag, startPoint x: 560, startPoint y: 264, endPoint x: 560, endPoint y: 256, distance: 7.6
click at [559, 265] on section "1123346941 1170356020 [DOMAIN_NAME] AV ADER 2749 ([PERSON_NAME]) VENTA Nº 71133…" at bounding box center [346, 147] width 600 height 245
click at [560, 256] on button "Imprimir" at bounding box center [562, 253] width 51 height 17
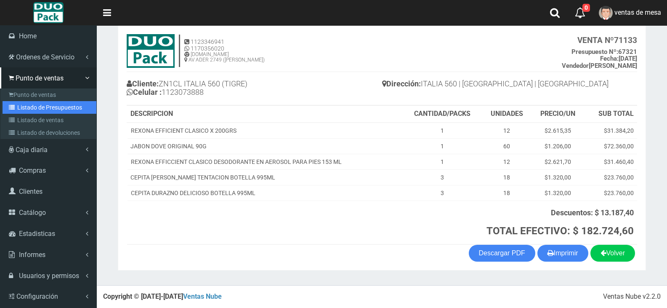
click at [10, 106] on icon at bounding box center [13, 107] width 8 height 6
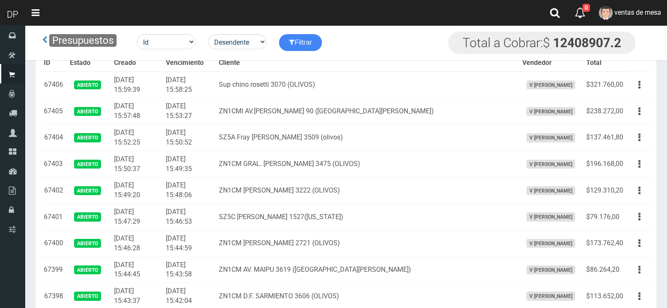
scroll to position [2006, 0]
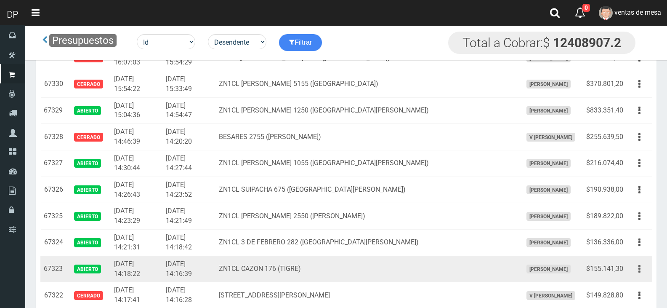
click at [644, 272] on button "button" at bounding box center [639, 268] width 19 height 15
click at [639, 282] on link "Editar" at bounding box center [615, 289] width 66 height 19
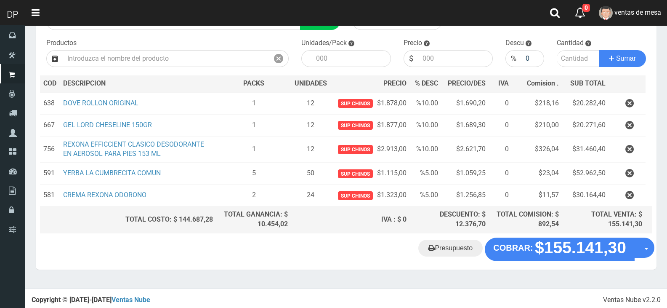
scroll to position [80, 0]
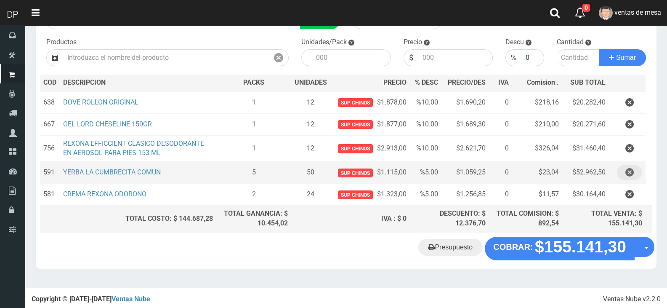
click at [626, 178] on icon "button" at bounding box center [629, 172] width 8 height 15
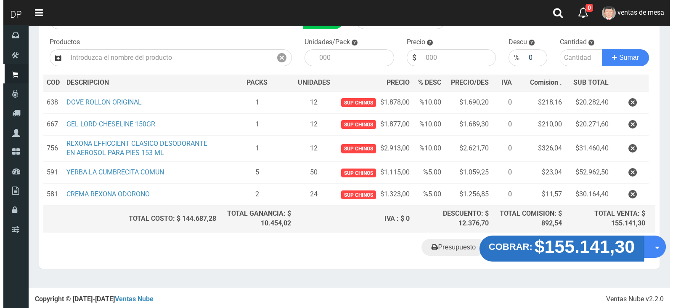
scroll to position [58, 0]
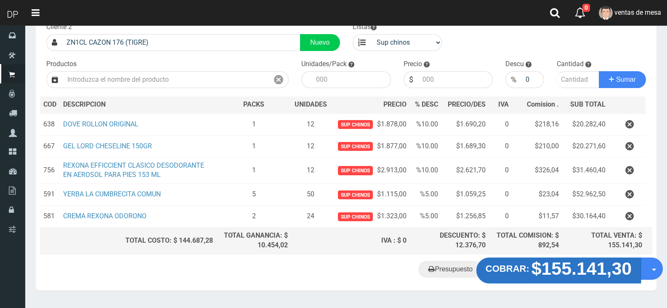
click at [524, 263] on strong "COBRAR:" at bounding box center [508, 268] width 44 height 10
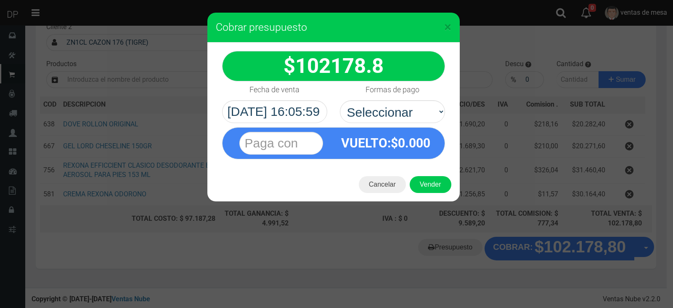
select select "Efectivo"
click at [340, 100] on select "Seleccionar Efectivo Tarjeta de Crédito Depósito Débito" at bounding box center [392, 111] width 105 height 23
click at [435, 184] on button "Vender" at bounding box center [431, 184] width 42 height 17
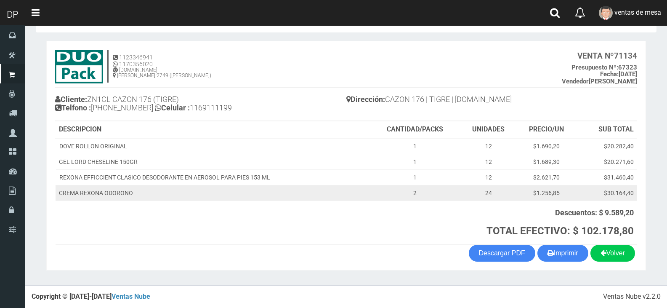
scroll to position [30, 0]
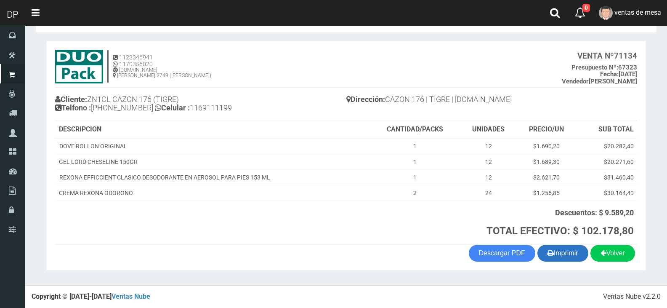
click at [551, 250] on button "Imprimir" at bounding box center [562, 253] width 51 height 17
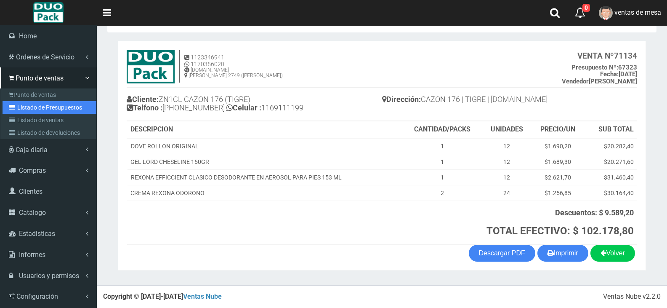
click at [16, 109] on icon at bounding box center [13, 107] width 8 height 6
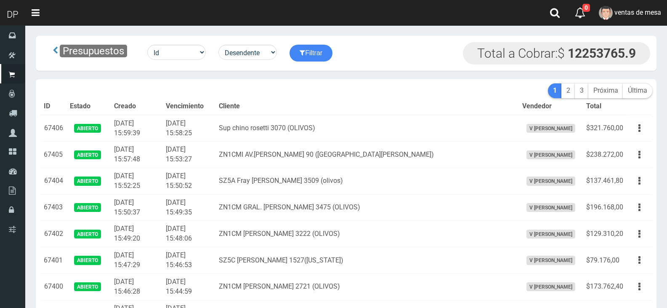
scroll to position [2006, 0]
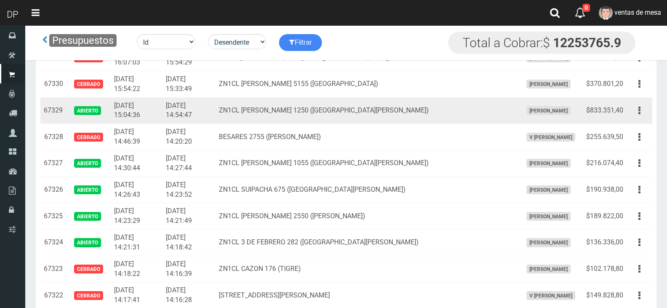
click at [632, 116] on button "button" at bounding box center [639, 110] width 19 height 15
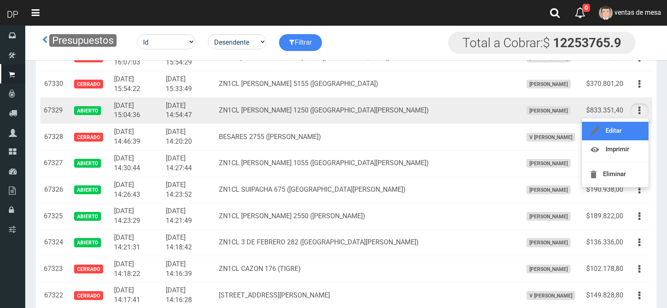
click at [629, 126] on link "Editar" at bounding box center [615, 131] width 66 height 19
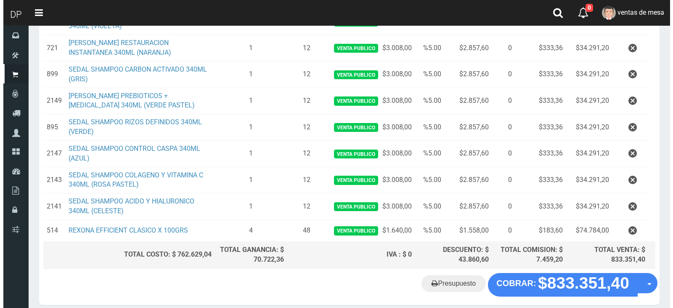
scroll to position [498, 0]
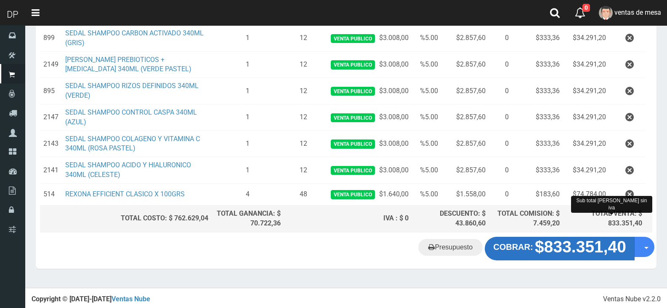
click at [575, 250] on strong "$833.351,40" at bounding box center [580, 246] width 91 height 18
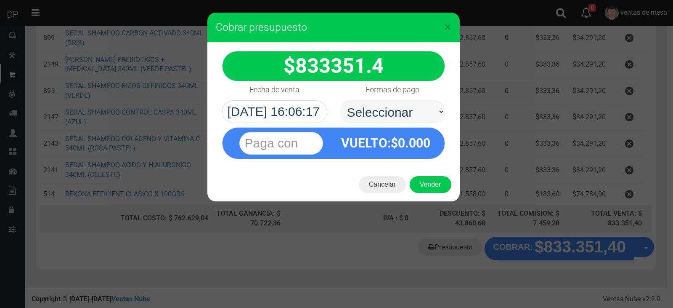
click at [435, 101] on select "Seleccionar Efectivo Tarjeta de Crédito Depósito Débito" at bounding box center [392, 111] width 105 height 23
drag, startPoint x: 426, startPoint y: 115, endPoint x: 423, endPoint y: 121, distance: 6.4
click at [426, 115] on select "Seleccionar Efectivo Tarjeta de Crédito Depósito Débito" at bounding box center [392, 111] width 105 height 23
select select "Efectivo"
click at [340, 100] on select "Seleccionar Efectivo Tarjeta de Crédito Depósito Débito" at bounding box center [392, 111] width 105 height 23
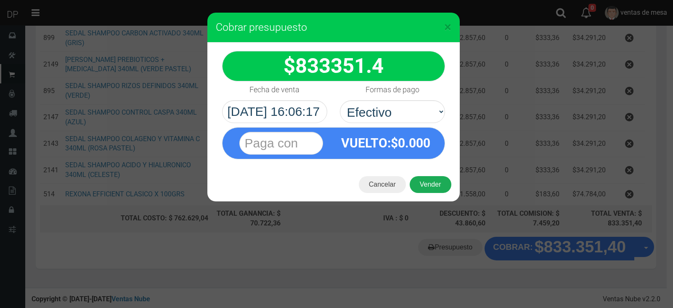
click at [431, 177] on div "Cancelar Vender" at bounding box center [333, 185] width 253 height 34
click at [433, 179] on button "Vender" at bounding box center [431, 184] width 42 height 17
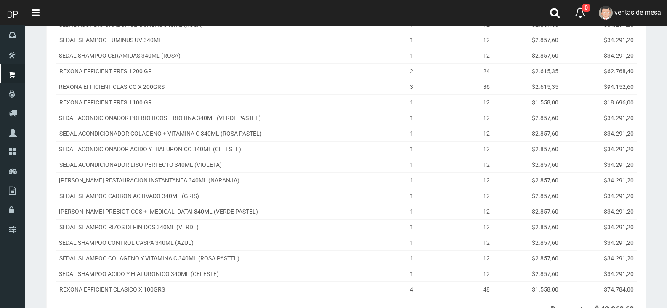
scroll to position [253, 0]
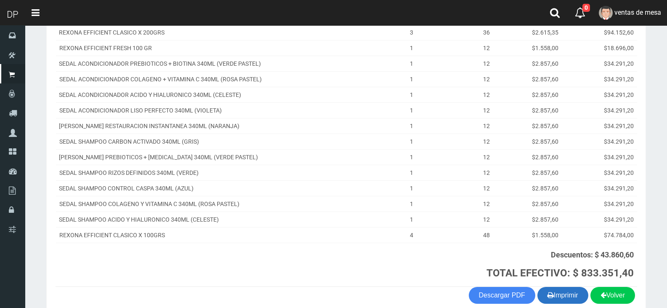
click at [564, 296] on button "Imprimir" at bounding box center [562, 295] width 51 height 17
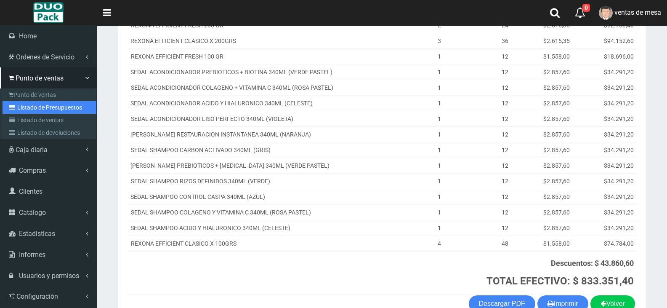
click at [36, 112] on link "Listado de Presupuestos" at bounding box center [50, 107] width 94 height 13
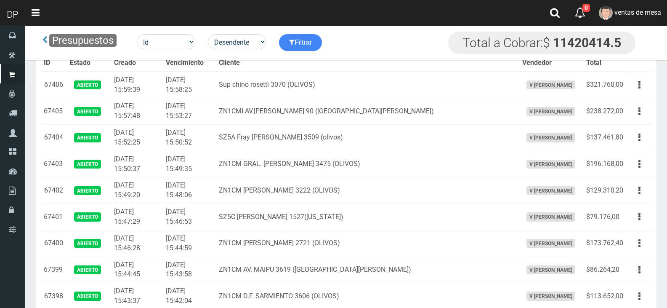
scroll to position [2006, 0]
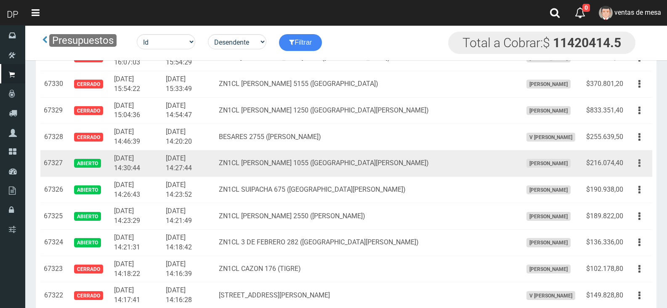
click at [638, 160] on button "button" at bounding box center [639, 163] width 19 height 15
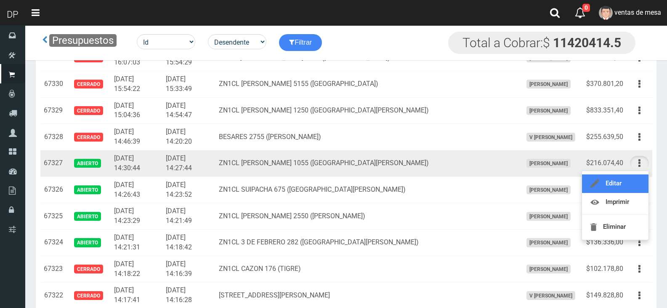
click at [636, 183] on link "Editar" at bounding box center [615, 183] width 66 height 19
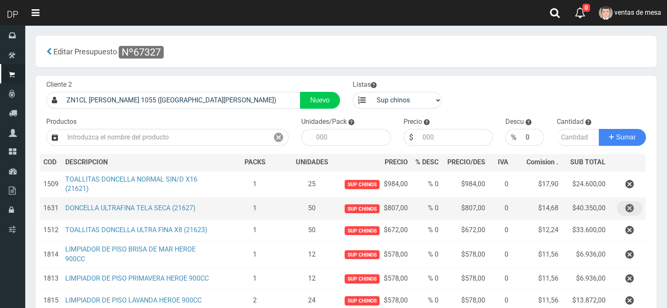
click at [630, 205] on icon "button" at bounding box center [629, 208] width 8 height 15
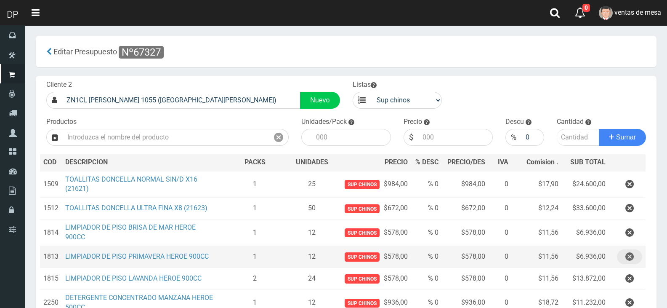
click at [619, 257] on button "button" at bounding box center [629, 256] width 25 height 15
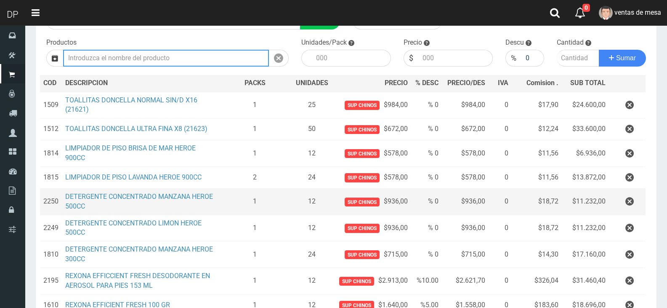
scroll to position [84, 0]
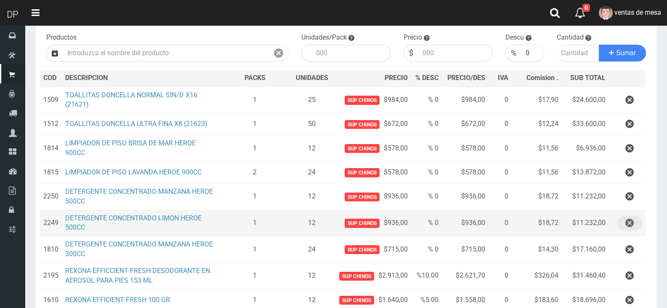
click at [630, 227] on icon "button" at bounding box center [629, 222] width 8 height 15
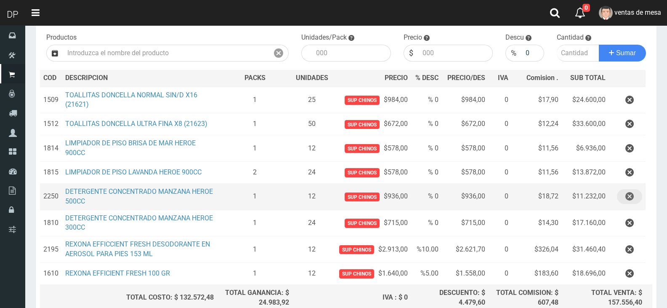
click at [632, 199] on icon "button" at bounding box center [629, 196] width 8 height 15
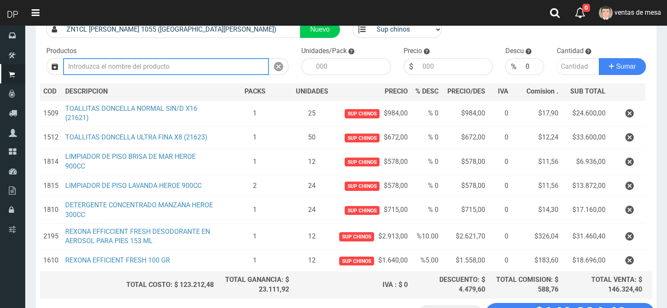
scroll to position [0, 0]
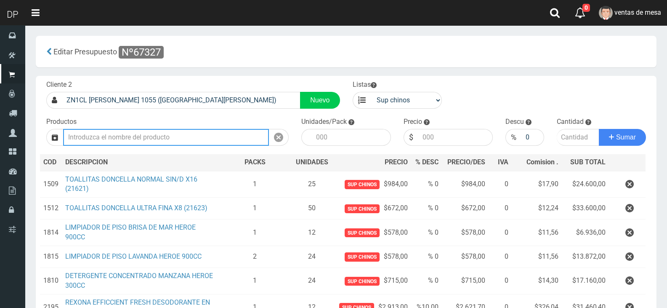
type input "2"
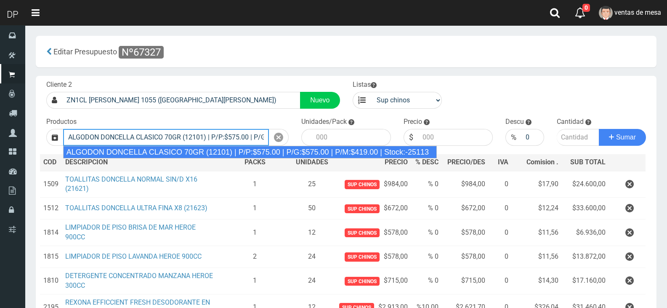
type input "ALGODON DONCELLA CLASICO 70GR (12101) | P/P:$575.00 | P/G:$575.00 | P/M:$419.00…"
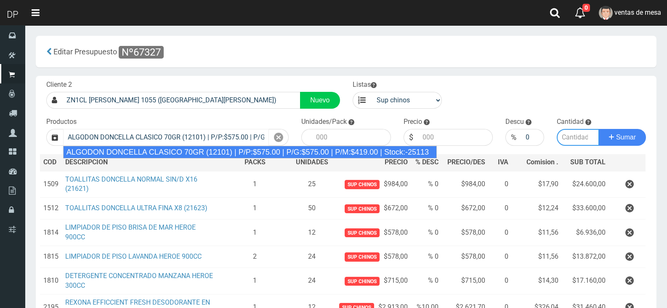
type input "40"
type input "575.00"
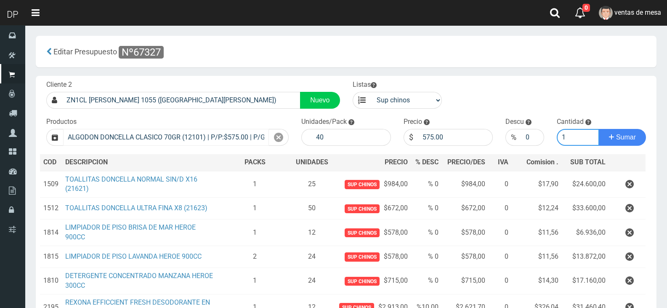
type input "1"
click at [599, 129] on button "Sumar" at bounding box center [622, 137] width 47 height 17
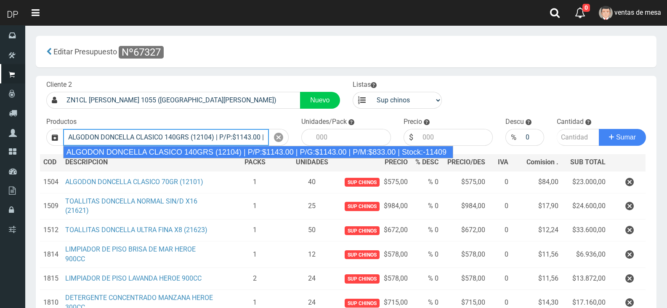
type input "ALGODON DONCELLA CLASICO 140GRS (12104) | P/P:$1143.00 | P/G:$1143.00 | P/M:$83…"
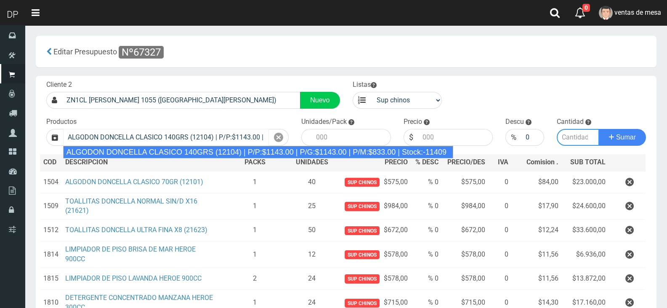
type input "20"
type input "1143.00"
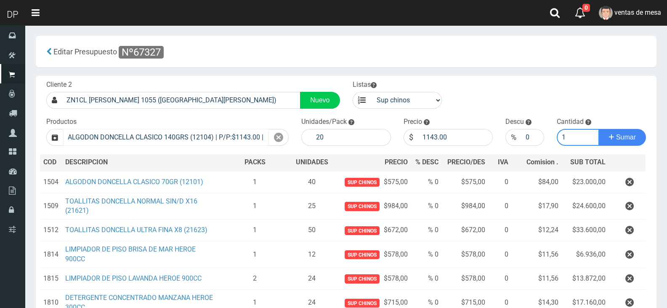
type input "1"
click at [599, 129] on button "Sumar" at bounding box center [622, 137] width 47 height 17
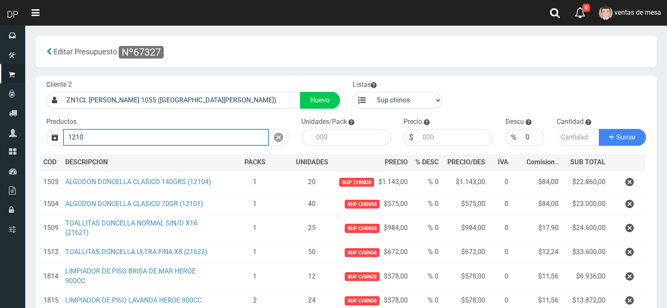
type input "1210"
click at [599, 129] on button "Sumar" at bounding box center [622, 137] width 47 height 17
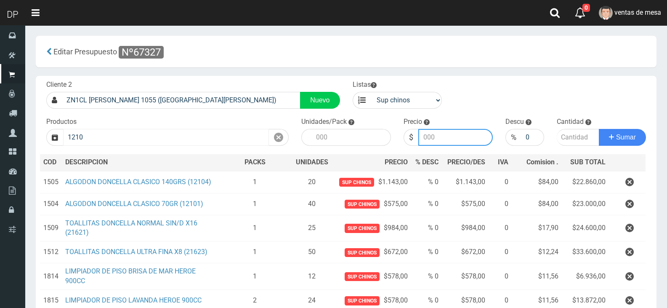
type input "3"
type input "ALGODON DONCELLA CLASICO 70GR (12101) | P/P:$575.00 | P/G:$575.00 | P/M:$419.00…"
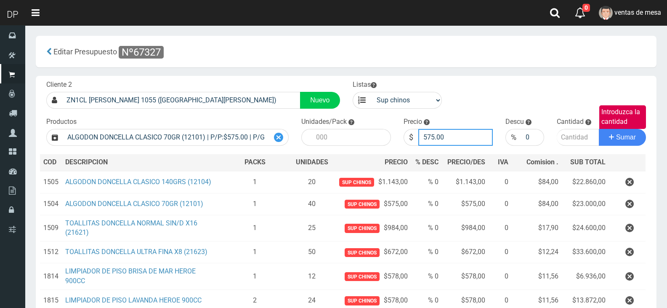
type input "575.00"
click at [279, 137] on icon at bounding box center [278, 137] width 9 height 12
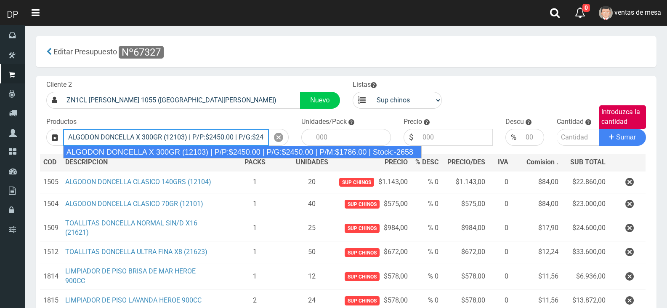
type input "ALGODON DONCELLA X 300GR (12103) | P/P:$2450.00 | P/G:$2450.00 | P/M:$1786.00 |…"
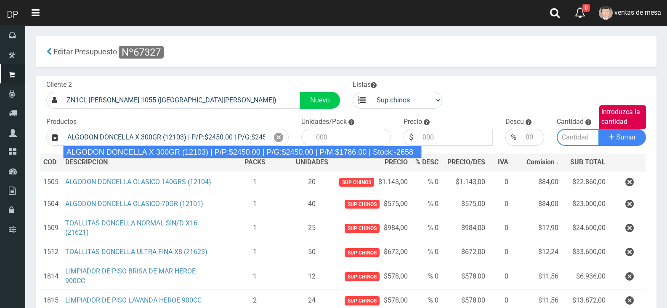
type input "10"
type input "2450.00"
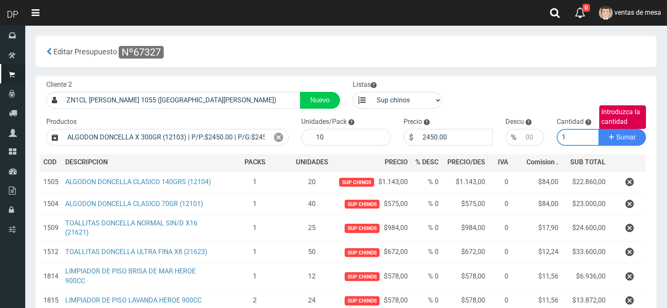
type input "1"
click at [599, 129] on button "Sumar" at bounding box center [622, 137] width 47 height 17
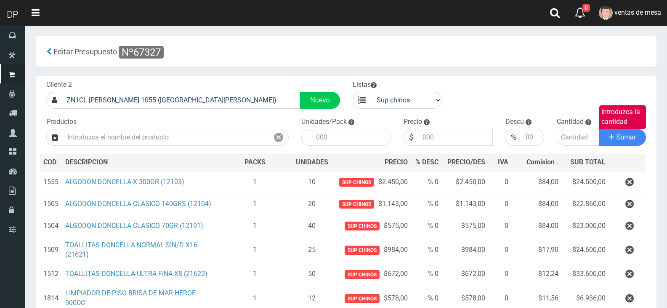
click at [630, 225] on icon "button" at bounding box center [629, 225] width 8 height 15
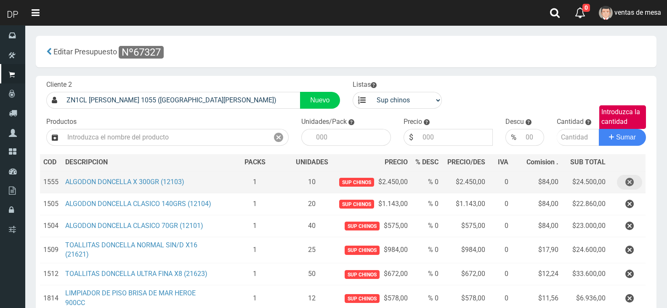
click at [632, 178] on icon "button" at bounding box center [629, 182] width 8 height 15
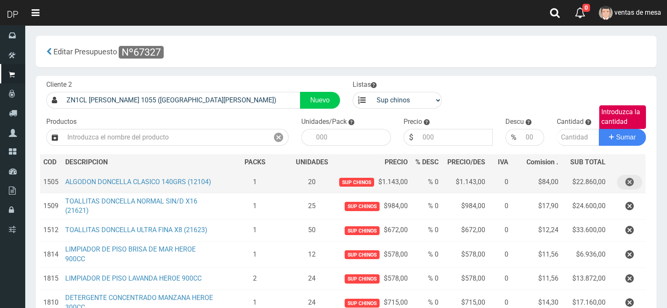
click at [631, 178] on icon "button" at bounding box center [629, 182] width 8 height 15
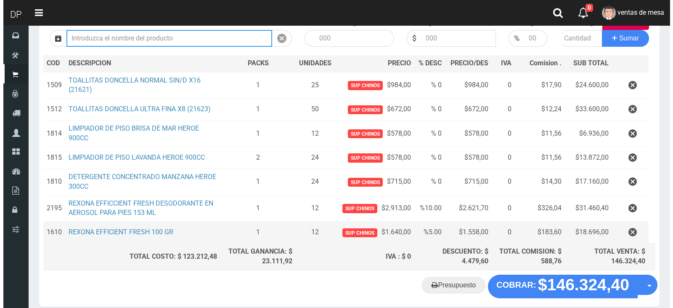
scroll to position [137, 0]
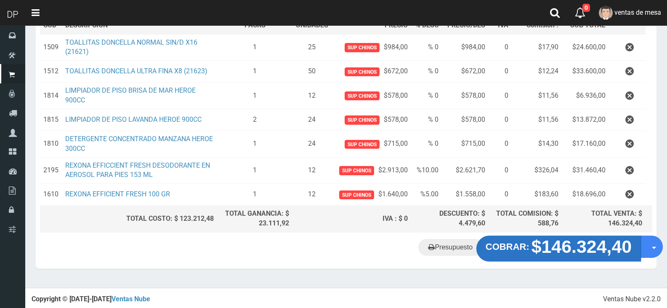
click at [519, 237] on button "COBRAR: $146.324,40" at bounding box center [558, 248] width 165 height 26
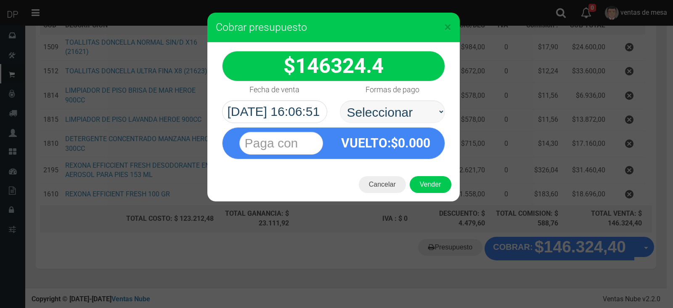
click at [383, 117] on select "Seleccionar Efectivo Tarjeta de Crédito Depósito Débito" at bounding box center [392, 111] width 105 height 23
select select "Efectivo"
click at [340, 100] on select "Seleccionar Efectivo Tarjeta de Crédito Depósito Débito" at bounding box center [392, 111] width 105 height 23
click at [422, 188] on button "Vender" at bounding box center [431, 184] width 42 height 17
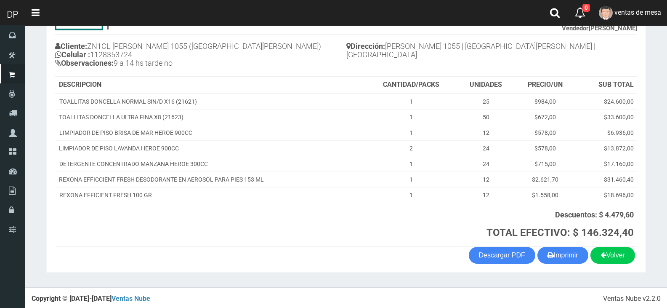
scroll to position [85, 0]
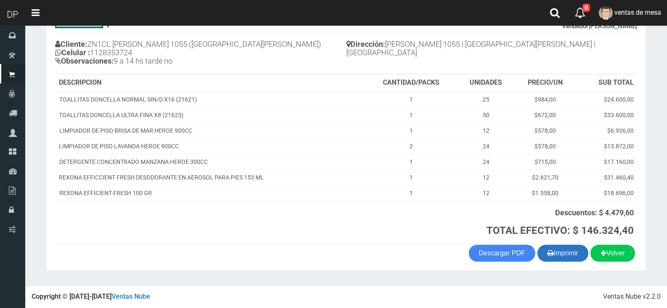
click at [580, 250] on button "Imprimir" at bounding box center [562, 253] width 51 height 17
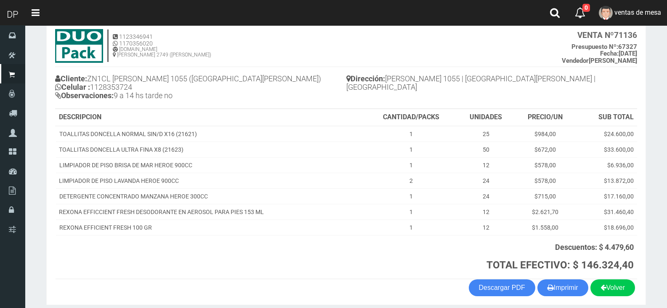
scroll to position [0, 0]
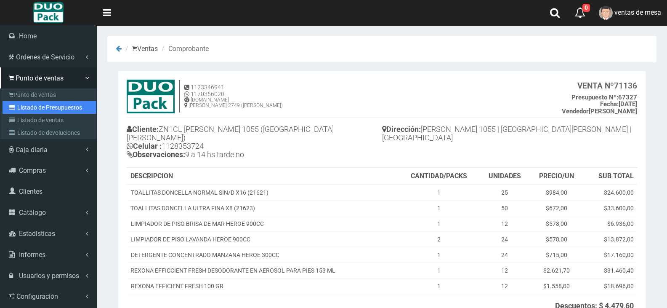
click at [25, 103] on link "Listado de Presupuestos" at bounding box center [50, 107] width 94 height 13
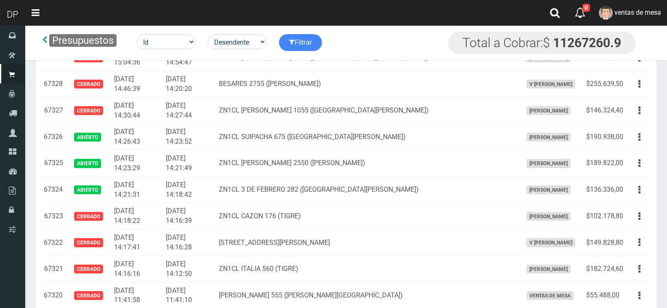
scroll to position [1065, 0]
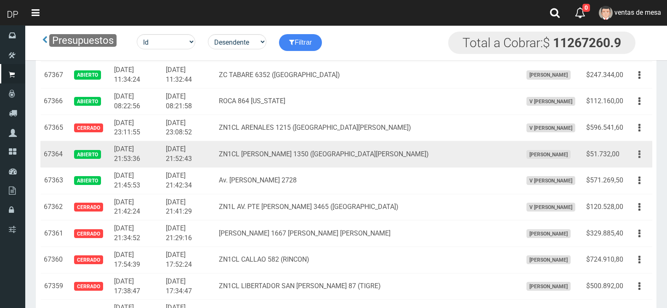
drag, startPoint x: 650, startPoint y: 157, endPoint x: 645, endPoint y: 157, distance: 5.1
click at [648, 157] on td "Editar Imprimir Eliminar" at bounding box center [640, 154] width 26 height 27
click at [640, 156] on icon "button" at bounding box center [639, 154] width 2 height 15
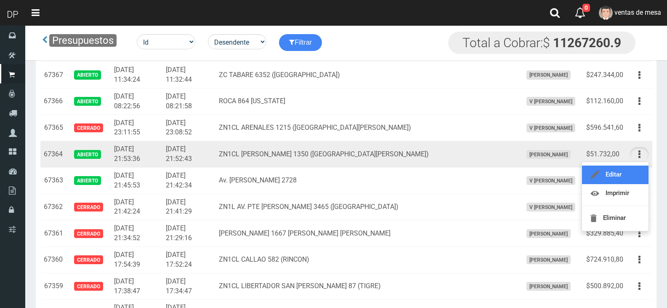
click at [635, 171] on link "Editar" at bounding box center [615, 174] width 66 height 19
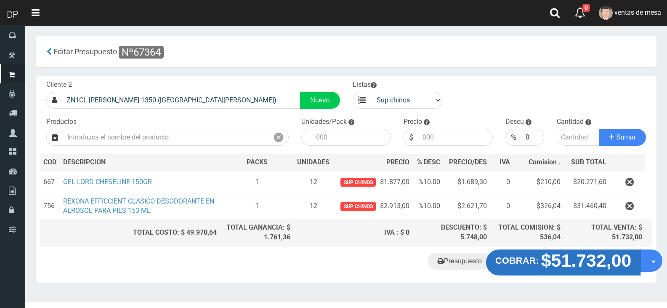
click at [553, 258] on strong "$51.732,00" at bounding box center [586, 260] width 90 height 20
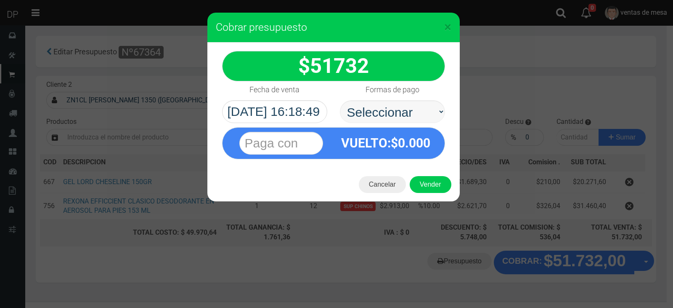
click at [364, 121] on select "Seleccionar Efectivo Tarjeta de Crédito Depósito Débito" at bounding box center [392, 111] width 105 height 23
select select "Efectivo"
click at [340, 100] on select "Seleccionar Efectivo Tarjeta de Crédito Depósito Débito" at bounding box center [392, 111] width 105 height 23
click at [429, 177] on button "Vender" at bounding box center [431, 184] width 42 height 17
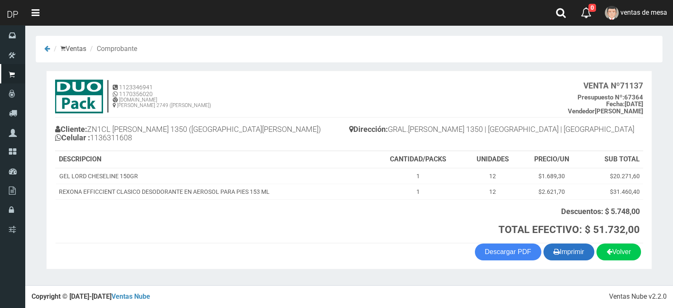
click at [570, 252] on button "Imprimir" at bounding box center [569, 251] width 51 height 17
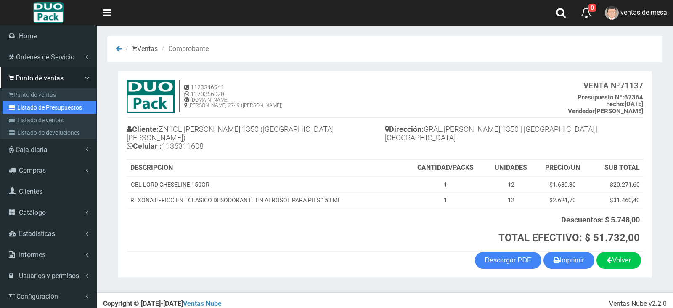
click at [19, 111] on link "Listado de Presupuestos" at bounding box center [50, 107] width 94 height 13
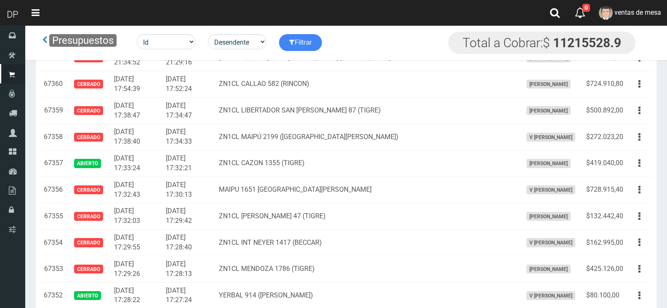
scroll to position [1408, 0]
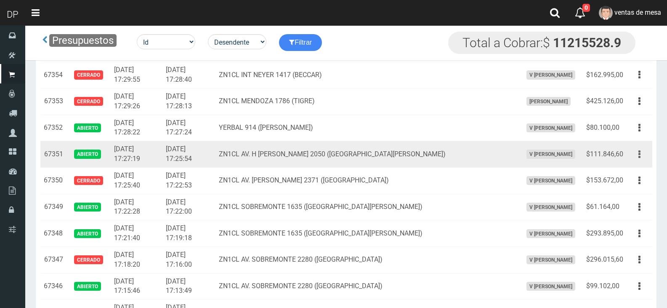
click at [641, 158] on button "button" at bounding box center [639, 154] width 19 height 15
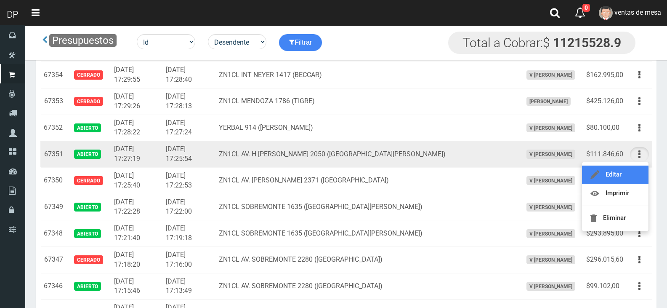
click at [638, 168] on link "Editar" at bounding box center [615, 174] width 66 height 19
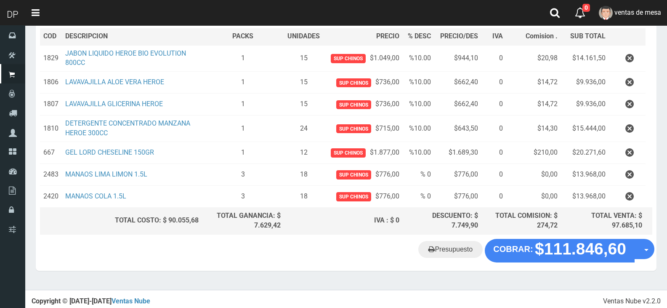
scroll to position [128, 0]
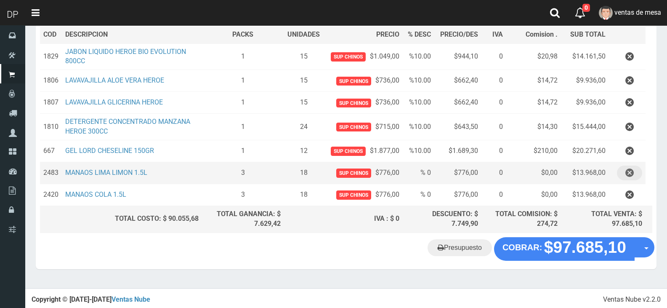
click at [624, 171] on button "button" at bounding box center [629, 172] width 25 height 15
click at [0, 0] on div "Cargando..." at bounding box center [0, 0] width 0 height 0
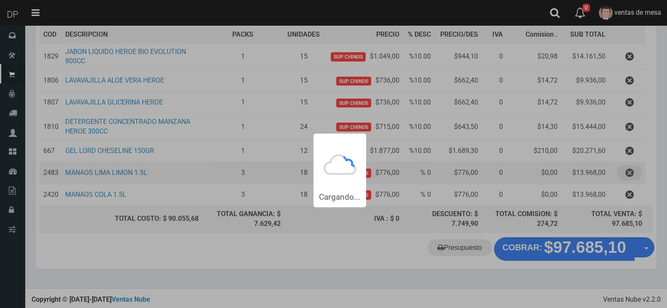
click at [624, 171] on body "Cargando... × × Listo!" at bounding box center [333, 91] width 667 height 438
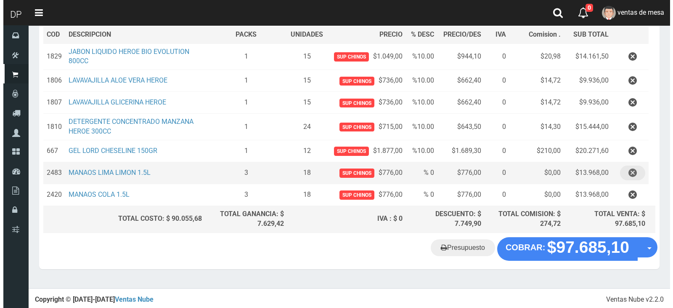
scroll to position [106, 0]
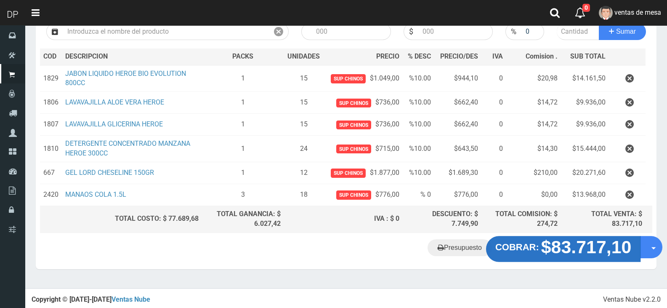
click at [540, 239] on button "COBRAR: $83.717,10" at bounding box center [563, 249] width 155 height 26
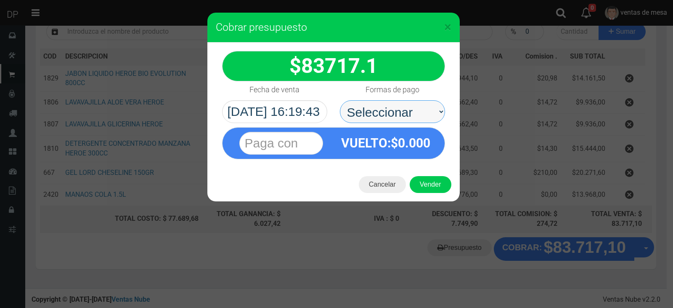
click at [365, 119] on select "Seleccionar Efectivo Tarjeta de Crédito Depósito Débito" at bounding box center [392, 111] width 105 height 23
select select "Efectivo"
click at [340, 100] on select "Seleccionar Efectivo Tarjeta de Crédito Depósito Débito" at bounding box center [392, 111] width 105 height 23
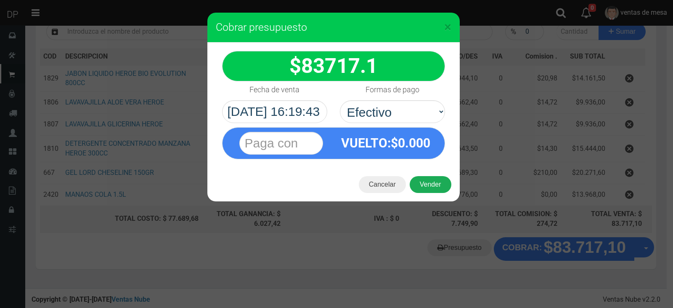
click at [419, 181] on button "Vender" at bounding box center [431, 184] width 42 height 17
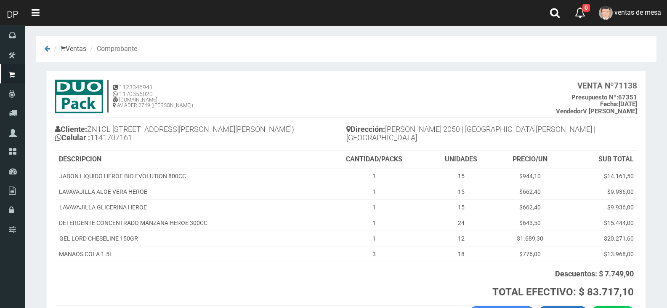
scroll to position [61, 0]
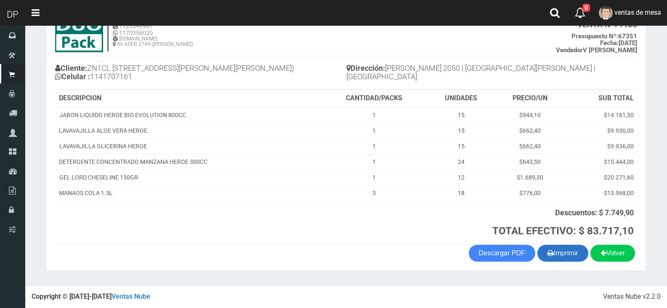
click at [560, 261] on button "Imprimir" at bounding box center [562, 253] width 51 height 17
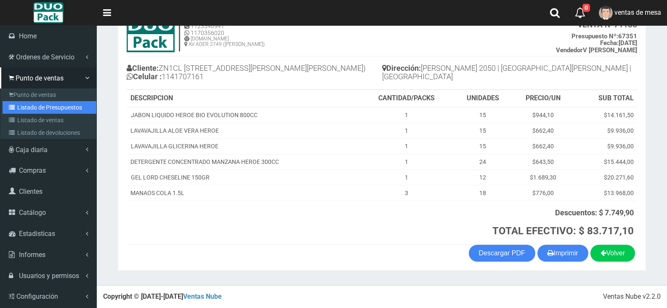
click at [24, 106] on link "Listado de Presupuestos" at bounding box center [50, 107] width 94 height 13
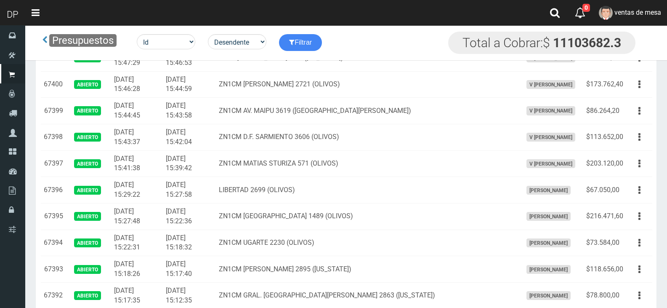
scroll to position [1989, 0]
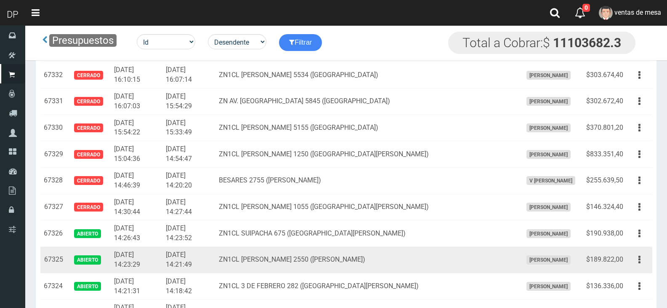
click at [629, 263] on td "Editar Imprimir Eliminar" at bounding box center [640, 260] width 26 height 27
click at [637, 266] on button "button" at bounding box center [639, 259] width 19 height 15
click at [636, 273] on link "Editar" at bounding box center [615, 280] width 66 height 19
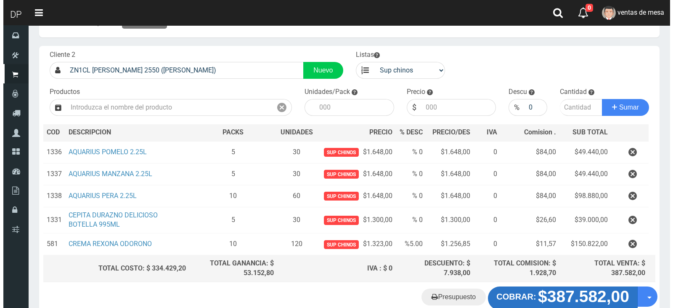
scroll to position [80, 0]
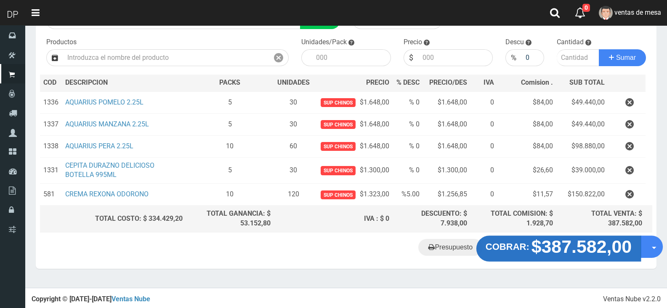
click at [553, 253] on strong "$387.582,00" at bounding box center [582, 247] width 101 height 20
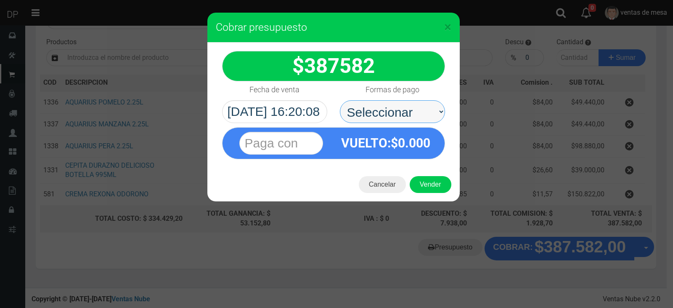
drag, startPoint x: 423, startPoint y: 112, endPoint x: 416, endPoint y: 122, distance: 11.4
click at [422, 112] on select "Seleccionar Efectivo Tarjeta de Crédito Depósito Débito" at bounding box center [392, 111] width 105 height 23
click at [340, 100] on select "Seleccionar Efectivo Tarjeta de Crédito Depósito Débito" at bounding box center [392, 111] width 105 height 23
drag, startPoint x: 417, startPoint y: 112, endPoint x: 416, endPoint y: 116, distance: 4.8
click at [416, 113] on select "Seleccionar Efectivo Tarjeta de Crédito Depósito Débito" at bounding box center [392, 111] width 105 height 23
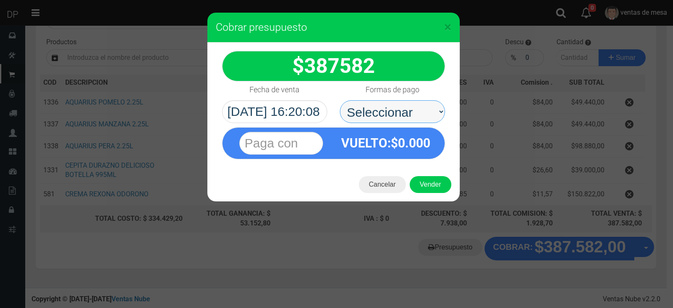
select select "Efectivo"
click at [340, 100] on select "Seleccionar Efectivo Tarjeta de Crédito Depósito Débito" at bounding box center [392, 111] width 105 height 23
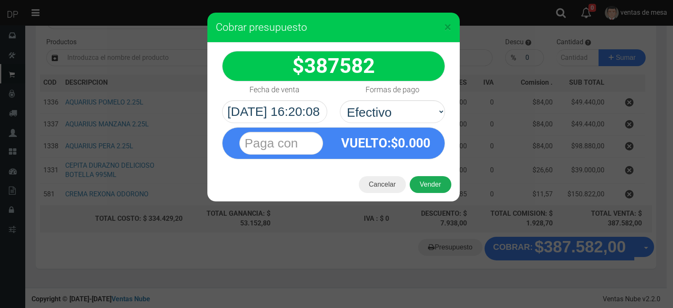
click at [430, 186] on button "Vender" at bounding box center [431, 184] width 42 height 17
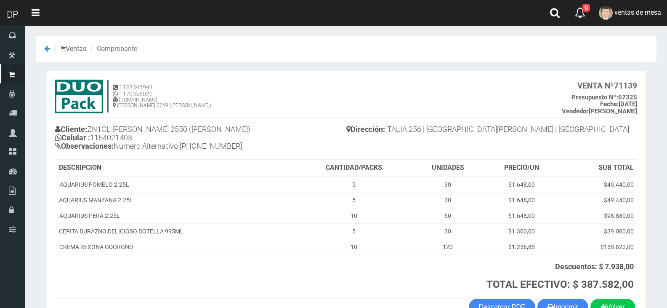
scroll to position [54, 0]
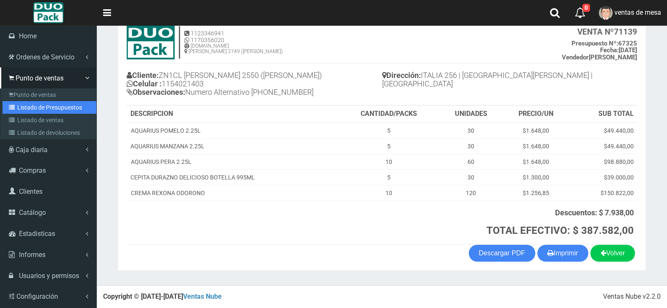
drag, startPoint x: 21, startPoint y: 106, endPoint x: 27, endPoint y: 102, distance: 7.2
click at [21, 106] on link "Listado de Presupuestos" at bounding box center [50, 107] width 94 height 13
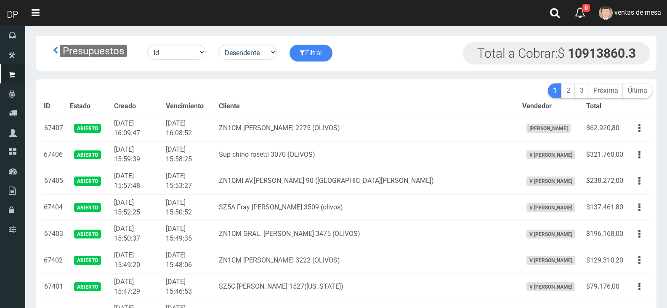
scroll to position [2032, 0]
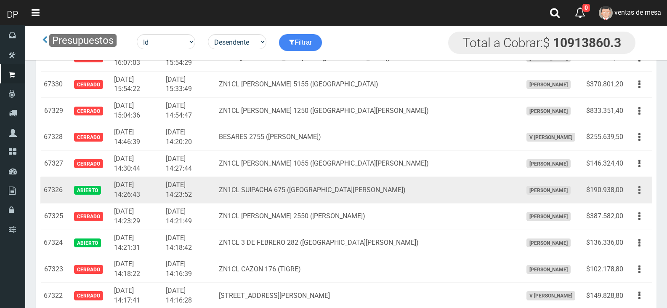
click at [636, 188] on button "button" at bounding box center [639, 190] width 19 height 15
click at [0, 0] on link "Editar" at bounding box center [0, 0] width 0 height 0
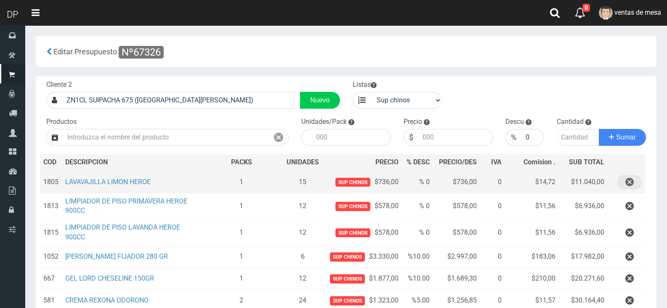
click at [627, 179] on icon "button" at bounding box center [629, 182] width 8 height 15
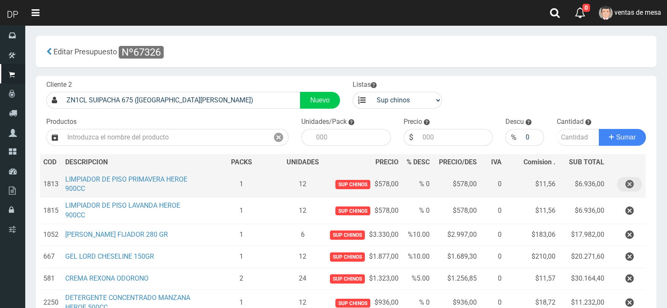
click at [623, 187] on button "button" at bounding box center [629, 184] width 25 height 15
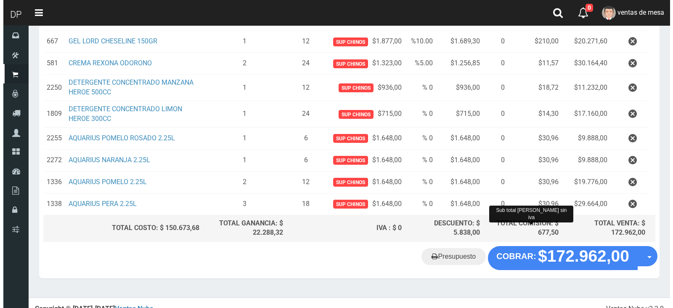
scroll to position [198, 0]
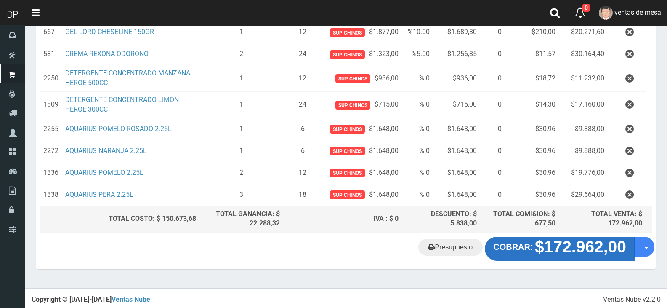
click at [566, 250] on strong "$172.962,00" at bounding box center [580, 247] width 91 height 18
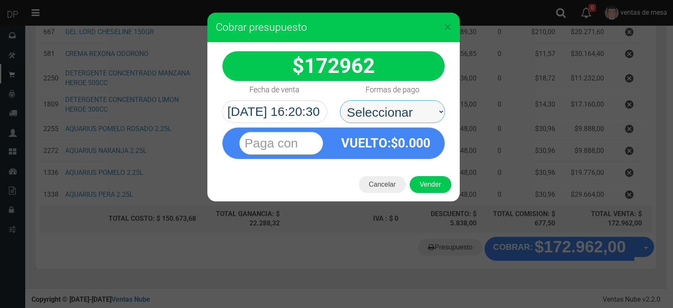
click at [414, 119] on select "Seleccionar Efectivo Tarjeta de Crédito Depósito Débito" at bounding box center [392, 111] width 105 height 23
select select "Efectivo"
click at [340, 100] on select "Seleccionar Efectivo Tarjeta de Crédito Depósito Débito" at bounding box center [392, 111] width 105 height 23
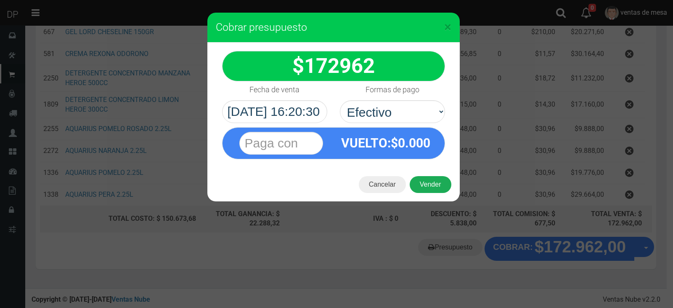
click at [426, 175] on div "Cancelar Vender" at bounding box center [333, 185] width 253 height 34
click at [429, 186] on button "Vender" at bounding box center [431, 184] width 42 height 17
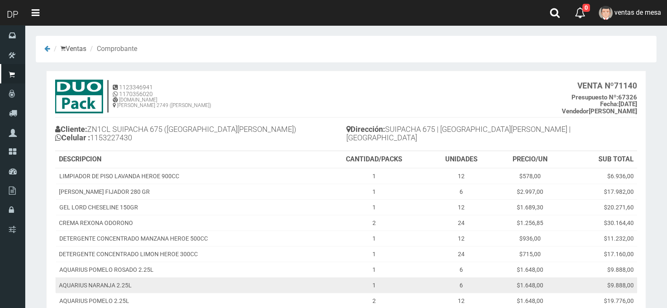
scroll to position [123, 0]
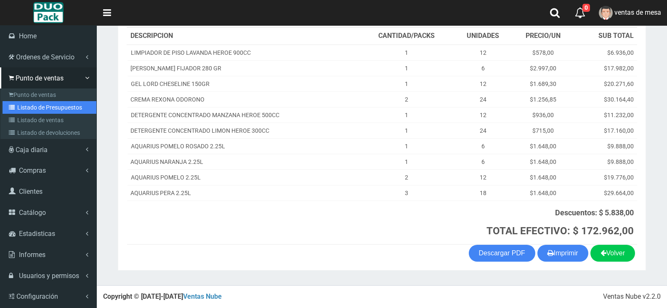
click at [16, 112] on link "Listado de Presupuestos" at bounding box center [50, 107] width 94 height 13
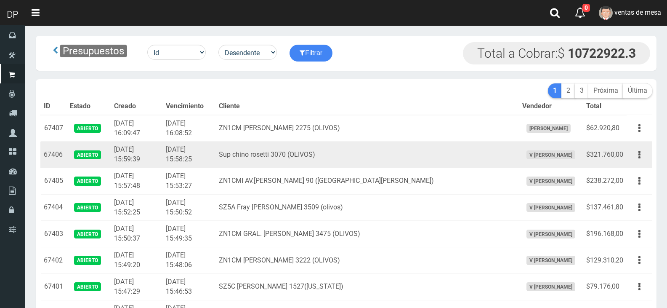
click at [202, 156] on td "[DATE] 15:58:25" at bounding box center [188, 154] width 53 height 27
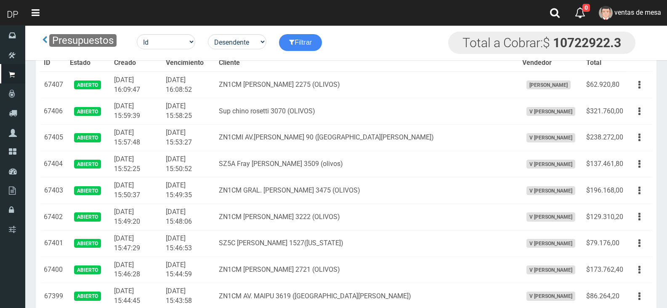
scroll to position [2032, 0]
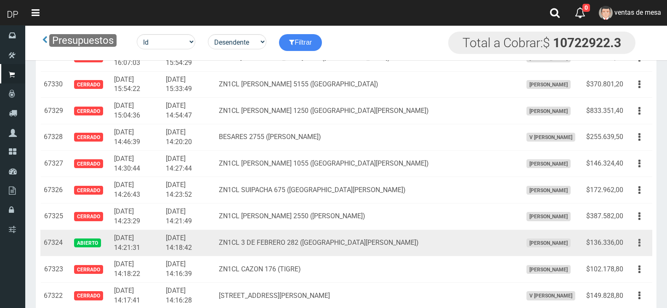
click at [646, 243] on button "button" at bounding box center [639, 242] width 19 height 15
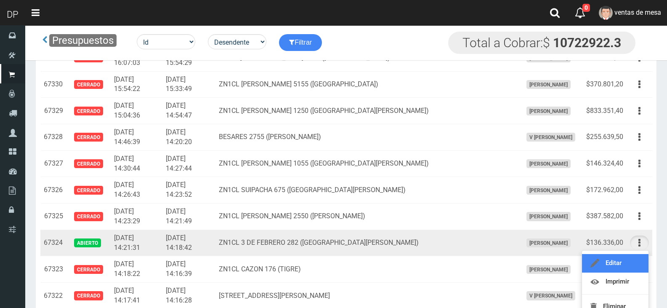
click at [636, 261] on link "Editar" at bounding box center [615, 263] width 66 height 19
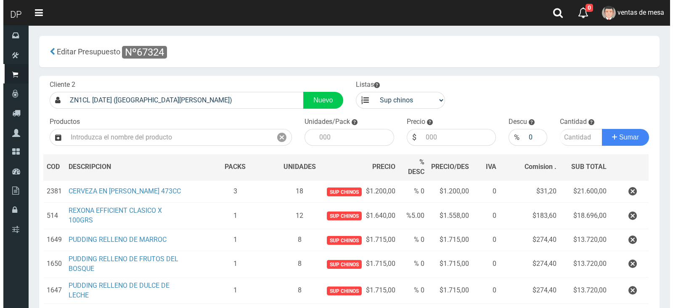
scroll to position [190, 0]
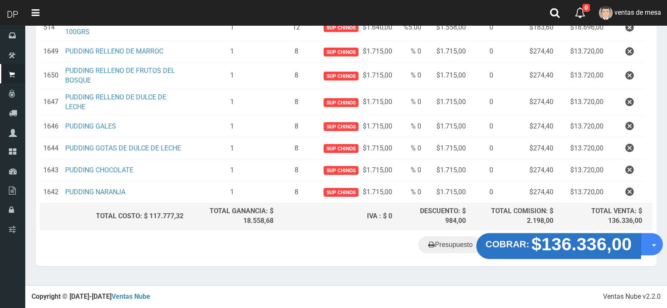
click at [588, 253] on strong "$136.336,00" at bounding box center [582, 244] width 101 height 20
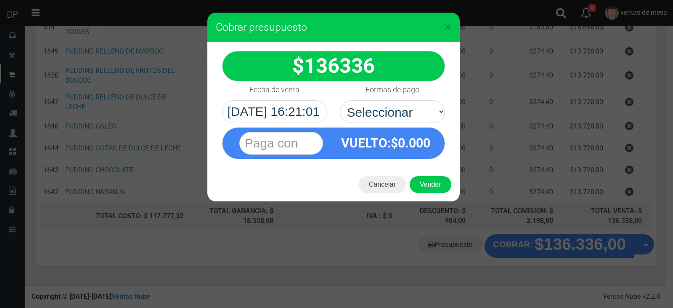
click at [380, 130] on div "VUELTO :$ 0.000" at bounding box center [386, 143] width 105 height 31
drag, startPoint x: 387, startPoint y: 110, endPoint x: 388, endPoint y: 122, distance: 11.8
click at [387, 110] on select "Seleccionar Efectivo Tarjeta de Crédito Depósito Débito" at bounding box center [392, 111] width 105 height 23
click at [340, 100] on select "Seleccionar Efectivo Tarjeta de Crédito Depósito Débito" at bounding box center [392, 111] width 105 height 23
click at [398, 125] on div "136336 :$" at bounding box center [333, 105] width 253 height 125
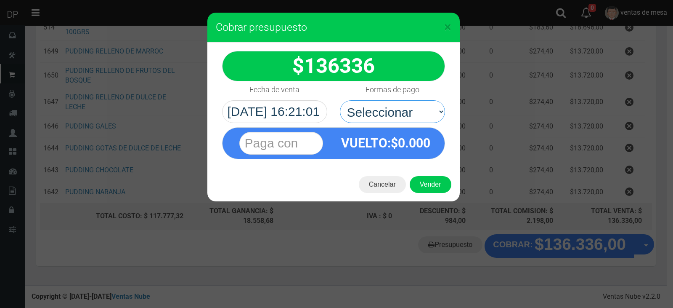
select select "Efectivo"
click at [340, 100] on select "Seleccionar Efectivo Tarjeta de Crédito Depósito Débito" at bounding box center [392, 111] width 105 height 23
click at [428, 184] on button "Vender" at bounding box center [431, 184] width 42 height 17
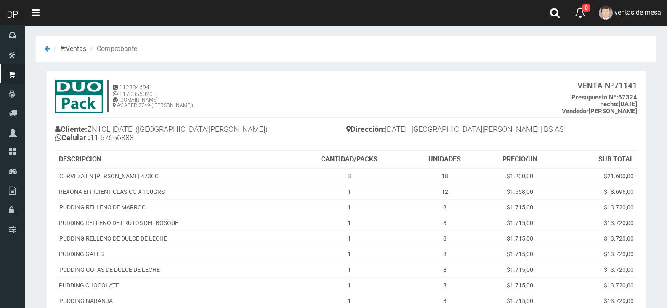
scroll to position [108, 0]
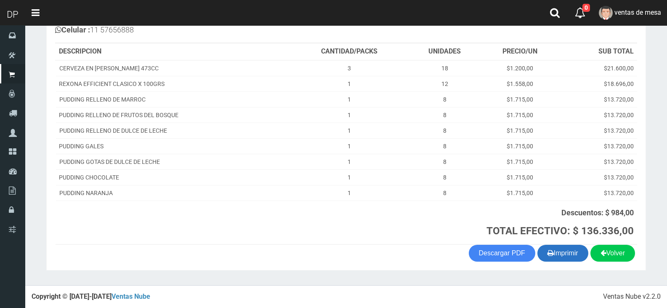
click at [570, 248] on button "Imprimir" at bounding box center [562, 253] width 51 height 17
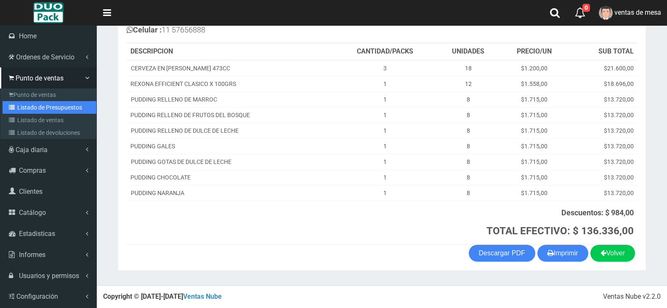
drag, startPoint x: 49, startPoint y: 105, endPoint x: 120, endPoint y: 34, distance: 100.0
click at [49, 105] on link "Listado de Presupuestos" at bounding box center [50, 107] width 94 height 13
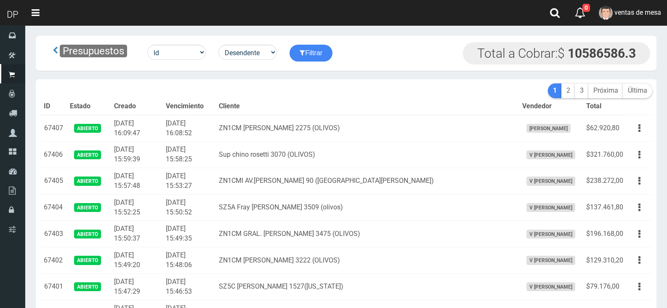
scroll to position [1241, 0]
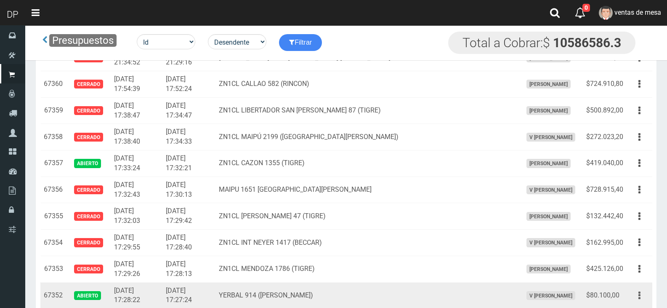
click at [637, 298] on button "button" at bounding box center [639, 295] width 19 height 15
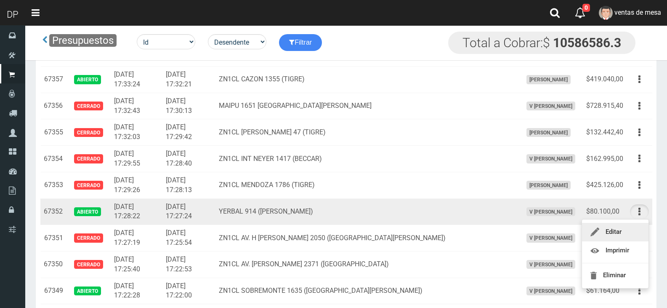
scroll to position [1325, 0]
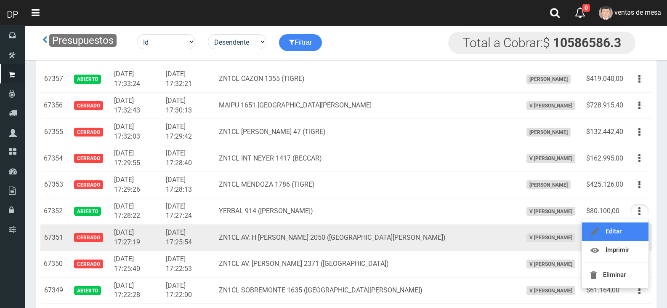
click at [622, 226] on link "Editar" at bounding box center [615, 231] width 66 height 19
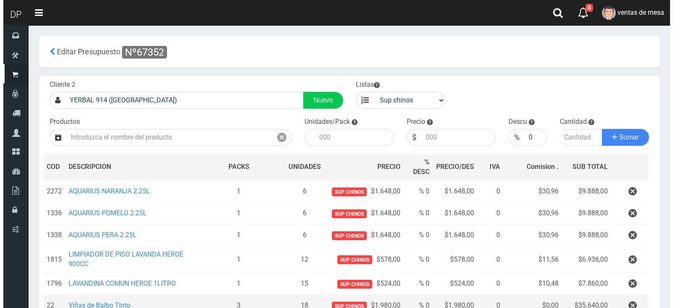
scroll to position [84, 0]
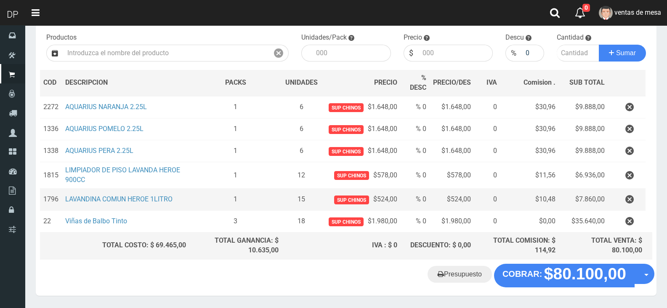
click at [609, 197] on td at bounding box center [626, 200] width 37 height 22
click at [618, 196] on button "button" at bounding box center [629, 199] width 25 height 15
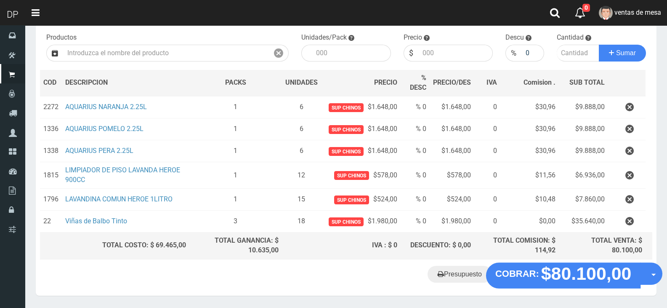
click at [569, 277] on section "× Titulo del Msj texto Mas Texto Cancelar Aceptar Editar Presupuesto Nº67352" at bounding box center [346, 127] width 642 height 373
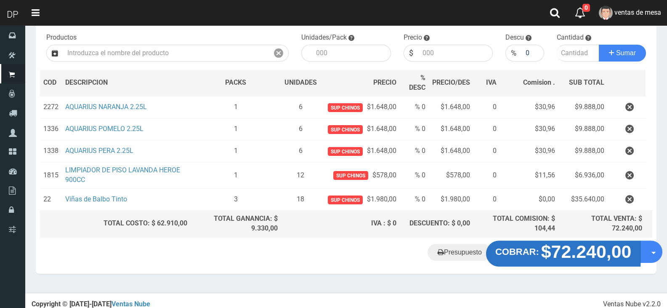
click at [560, 247] on strong "$72.240,00" at bounding box center [586, 251] width 90 height 20
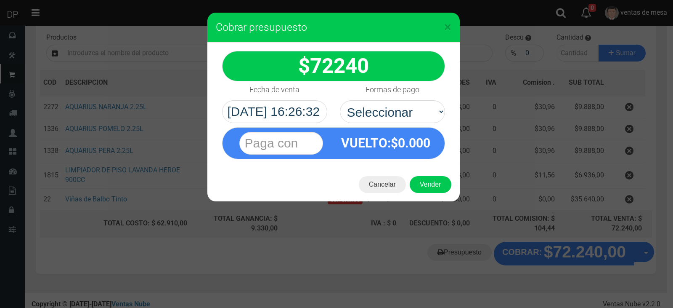
click at [448, 123] on div "VUELTO :$ 0.000" at bounding box center [334, 141] width 236 height 36
drag, startPoint x: 420, startPoint y: 110, endPoint x: 420, endPoint y: 121, distance: 11.0
click at [420, 113] on select "Seleccionar Efectivo Tarjeta de Crédito Depósito Débito" at bounding box center [392, 111] width 105 height 23
select select "Efectivo"
click at [340, 100] on select "Seleccionar Efectivo Tarjeta de Crédito Depósito Débito" at bounding box center [392, 111] width 105 height 23
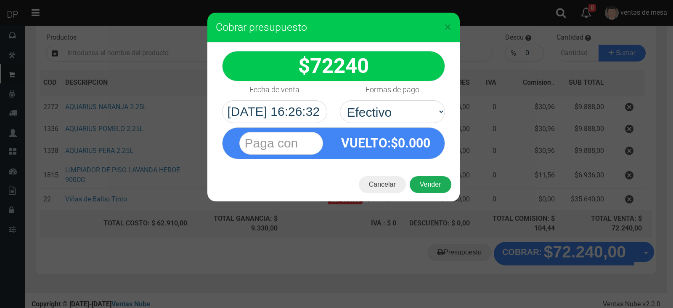
click at [428, 176] on button "Vender" at bounding box center [431, 184] width 42 height 17
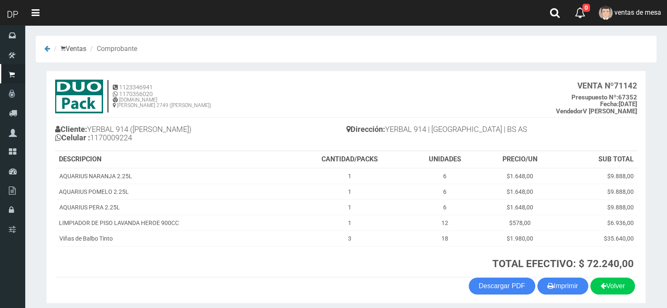
scroll to position [33, 0]
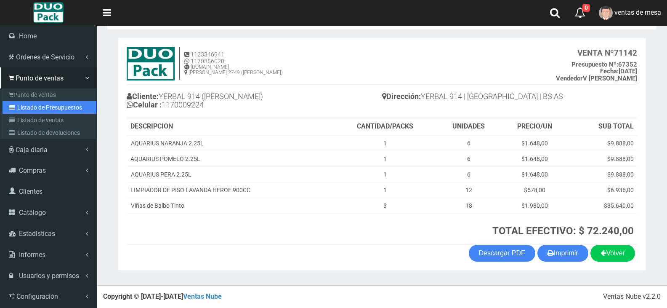
click at [23, 102] on link "Listado de Presupuestos" at bounding box center [50, 107] width 94 height 13
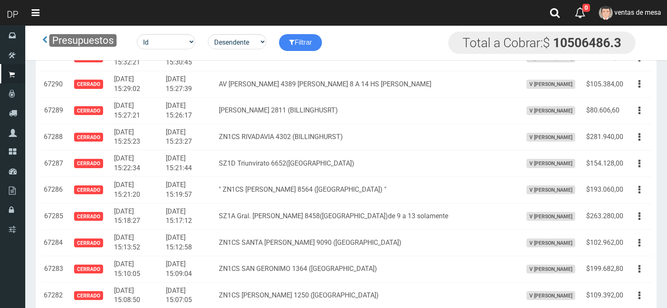
scroll to position [3255, 0]
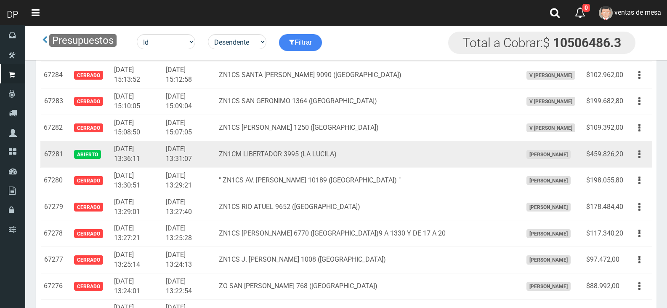
drag, startPoint x: 636, startPoint y: 154, endPoint x: 636, endPoint y: 164, distance: 9.3
click at [636, 155] on button "button" at bounding box center [639, 154] width 19 height 15
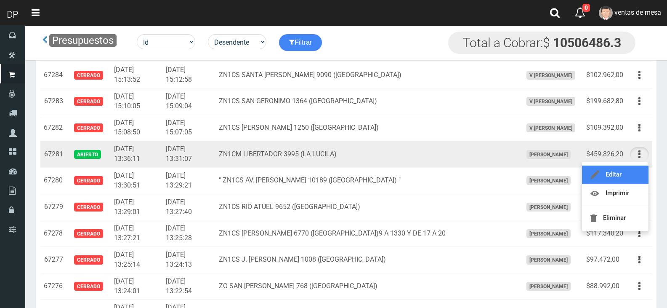
click at [636, 175] on link "Editar" at bounding box center [615, 174] width 66 height 19
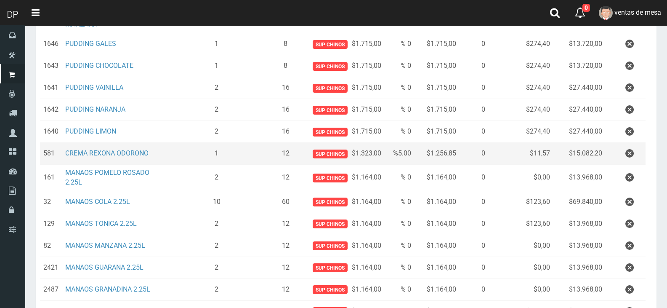
scroll to position [210, 0]
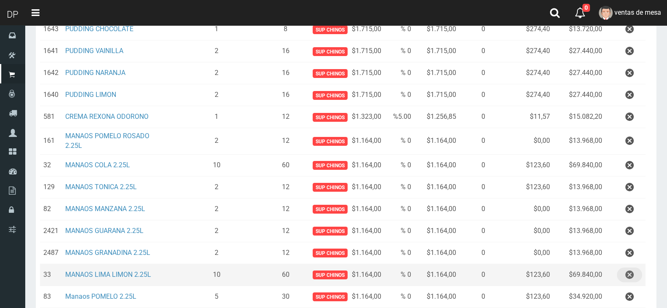
click at [632, 271] on icon "button" at bounding box center [629, 274] width 8 height 15
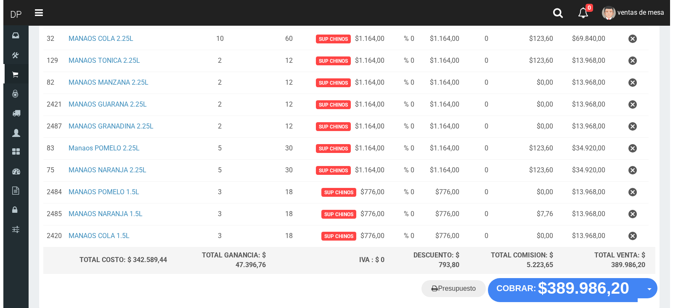
scroll to position [378, 0]
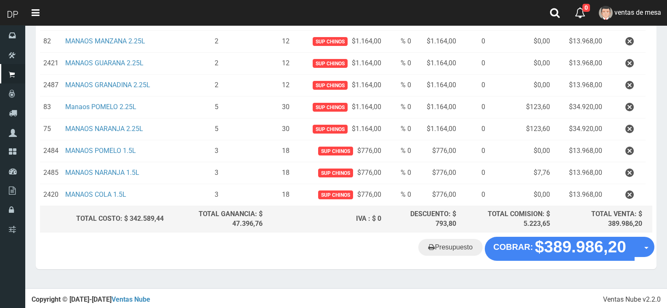
click at [555, 258] on "Presupuesto COBRAR: $389.986,20 Opciones" at bounding box center [346, 249] width 617 height 24
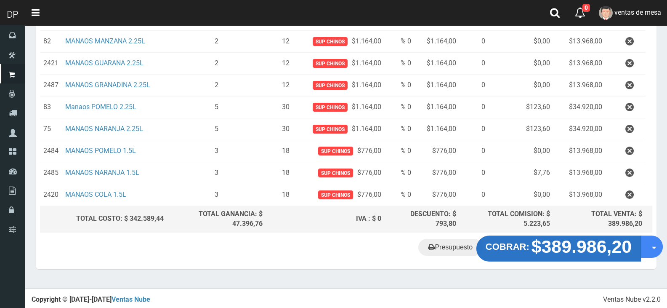
click at [551, 253] on strong "$389.986,20" at bounding box center [582, 247] width 101 height 20
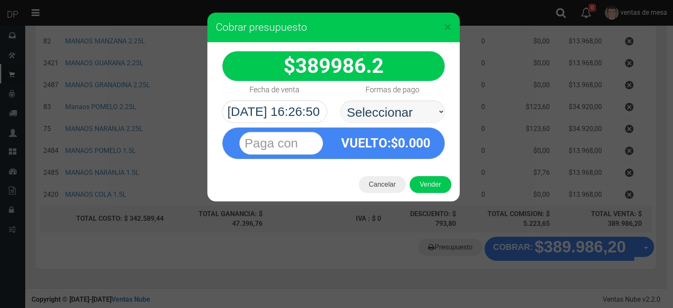
click at [368, 111] on select "Seleccionar Efectivo Tarjeta de Crédito Depósito Débito" at bounding box center [392, 111] width 105 height 23
click at [340, 100] on select "Seleccionar Efectivo Tarjeta de Crédito Depósito Débito" at bounding box center [392, 111] width 105 height 23
drag, startPoint x: 412, startPoint y: 110, endPoint x: 414, endPoint y: 122, distance: 12.7
click at [412, 110] on select "Seleccionar Efectivo Tarjeta de Crédito Depósito Débito" at bounding box center [392, 111] width 105 height 23
select select "Efectivo"
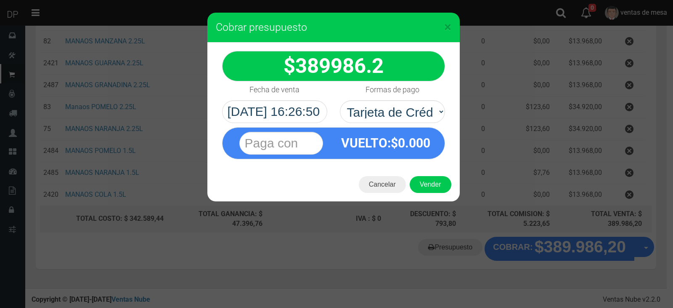
click at [340, 100] on select "Seleccionar Efectivo Tarjeta de Crédito Depósito Débito" at bounding box center [392, 111] width 105 height 23
click at [425, 182] on button "Vender" at bounding box center [431, 184] width 42 height 17
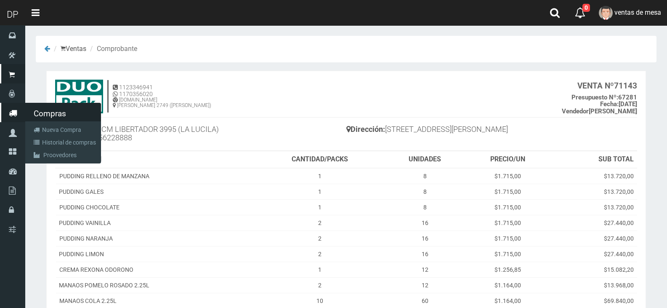
scroll to position [248, 0]
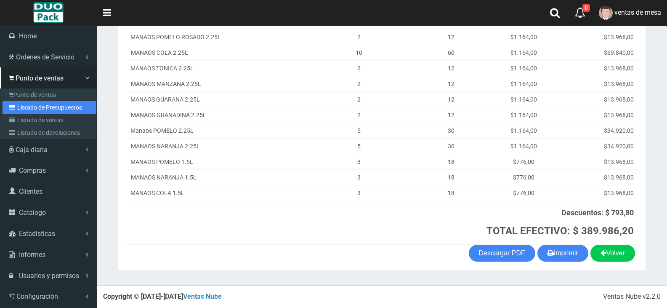
drag, startPoint x: 52, startPoint y: 108, endPoint x: 56, endPoint y: 104, distance: 5.7
click at [52, 108] on link "Listado de Presupuestos" at bounding box center [50, 107] width 94 height 13
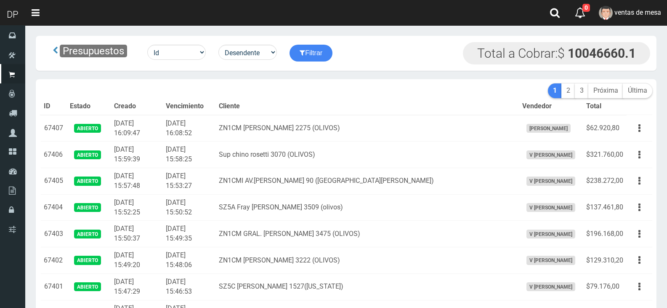
scroll to position [1241, 0]
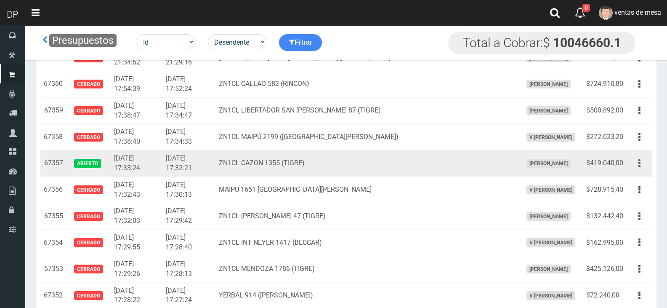
drag, startPoint x: 638, startPoint y: 162, endPoint x: 634, endPoint y: 175, distance: 13.3
click at [639, 162] on icon "button" at bounding box center [639, 163] width 2 height 15
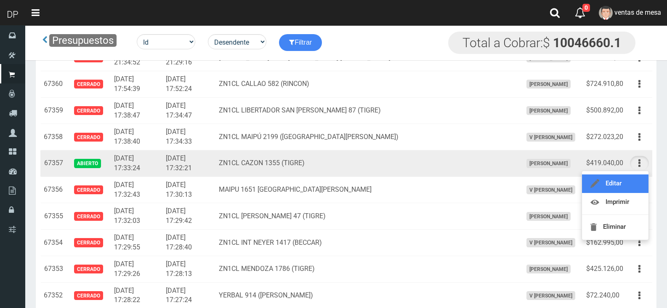
click at [634, 180] on link "Editar" at bounding box center [615, 183] width 66 height 19
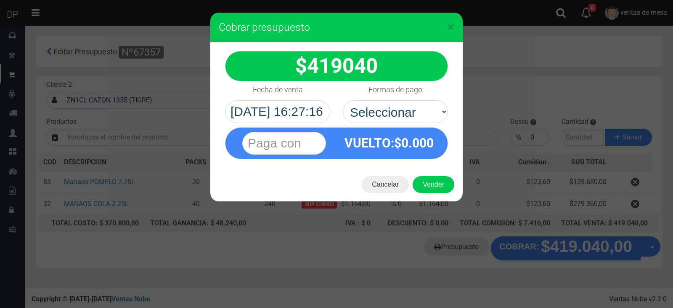
click at [391, 128] on div "VUELTO :$ 0.000" at bounding box center [389, 143] width 105 height 31
select select "Efectivo"
click at [343, 100] on select "Seleccionar Efectivo Tarjeta de Crédito Depósito Débito" at bounding box center [395, 111] width 105 height 23
click at [434, 188] on button "Vender" at bounding box center [434, 184] width 42 height 17
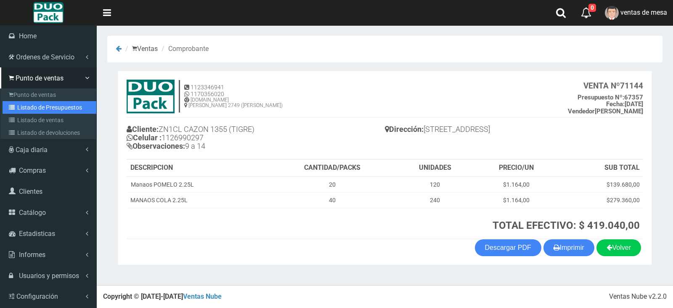
click at [24, 105] on link "Listado de Presupuestos" at bounding box center [50, 107] width 94 height 13
